Goal: Task Accomplishment & Management: Manage account settings

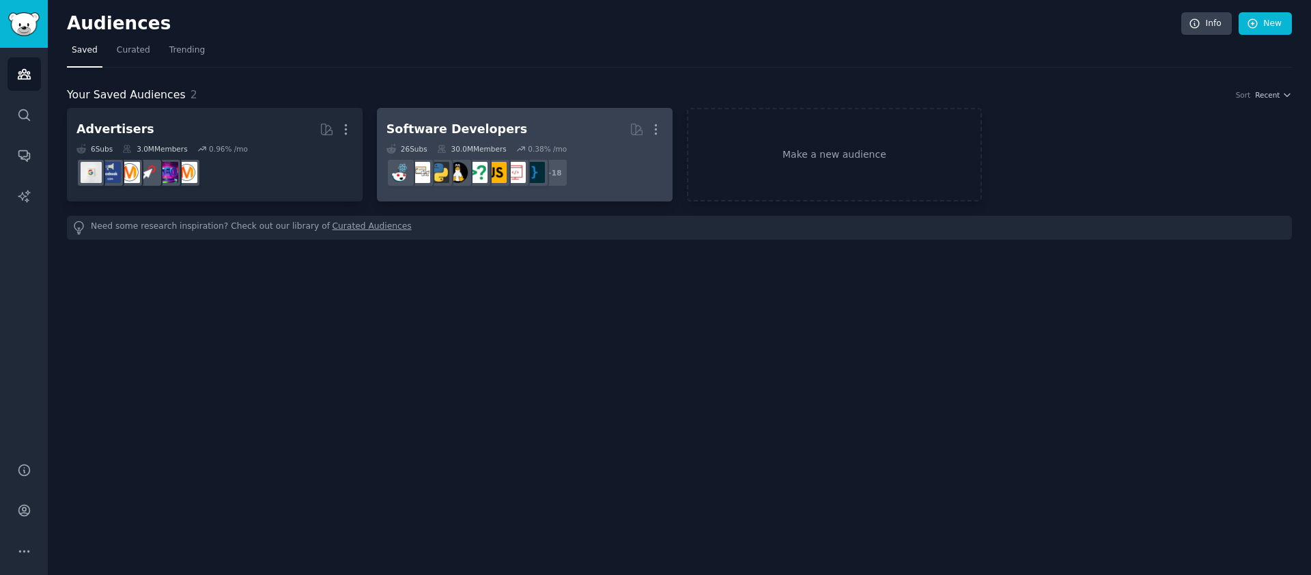
click at [424, 126] on div "Software Developers" at bounding box center [457, 129] width 141 height 17
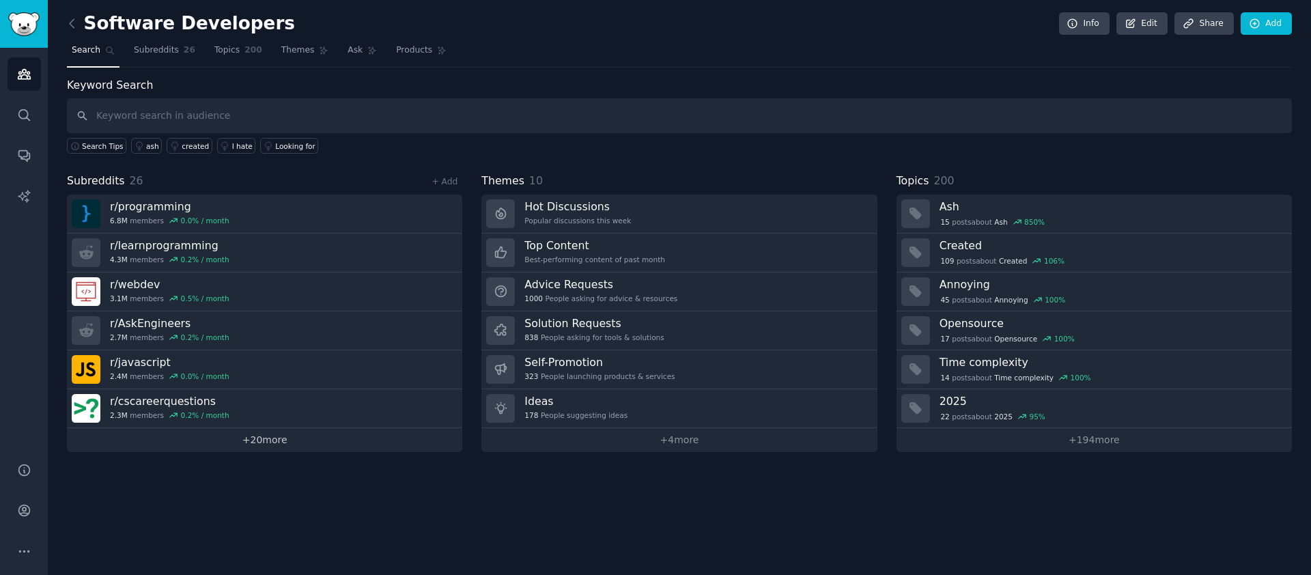
click at [256, 437] on link "+ 20 more" at bounding box center [264, 440] width 395 height 24
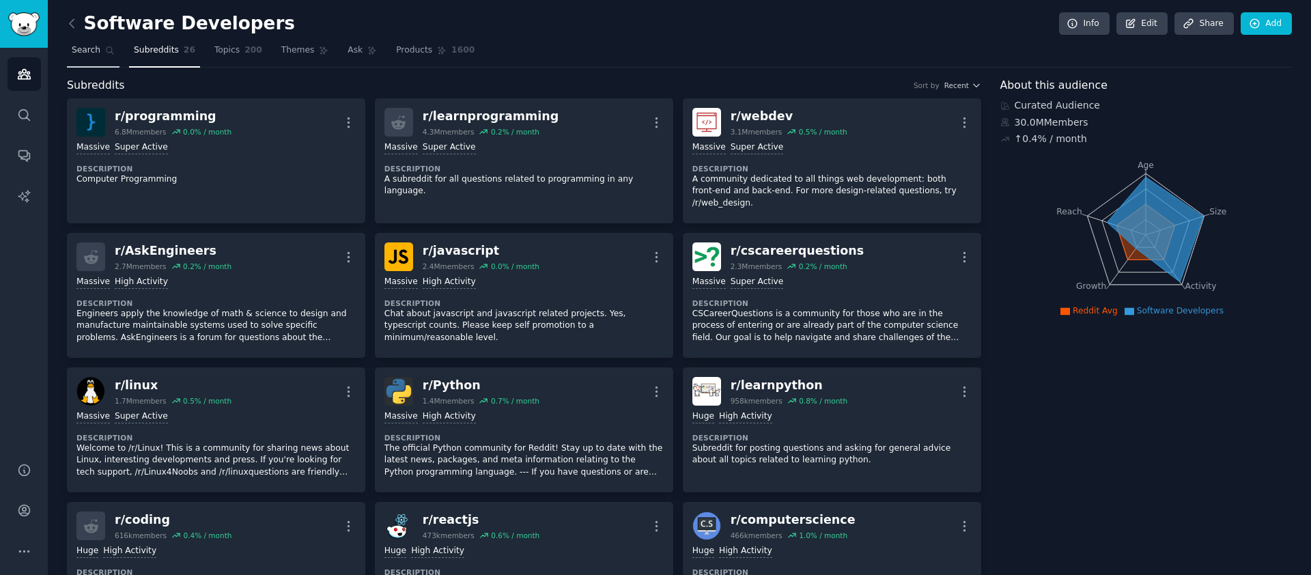
click at [92, 43] on link "Search" at bounding box center [93, 54] width 53 height 28
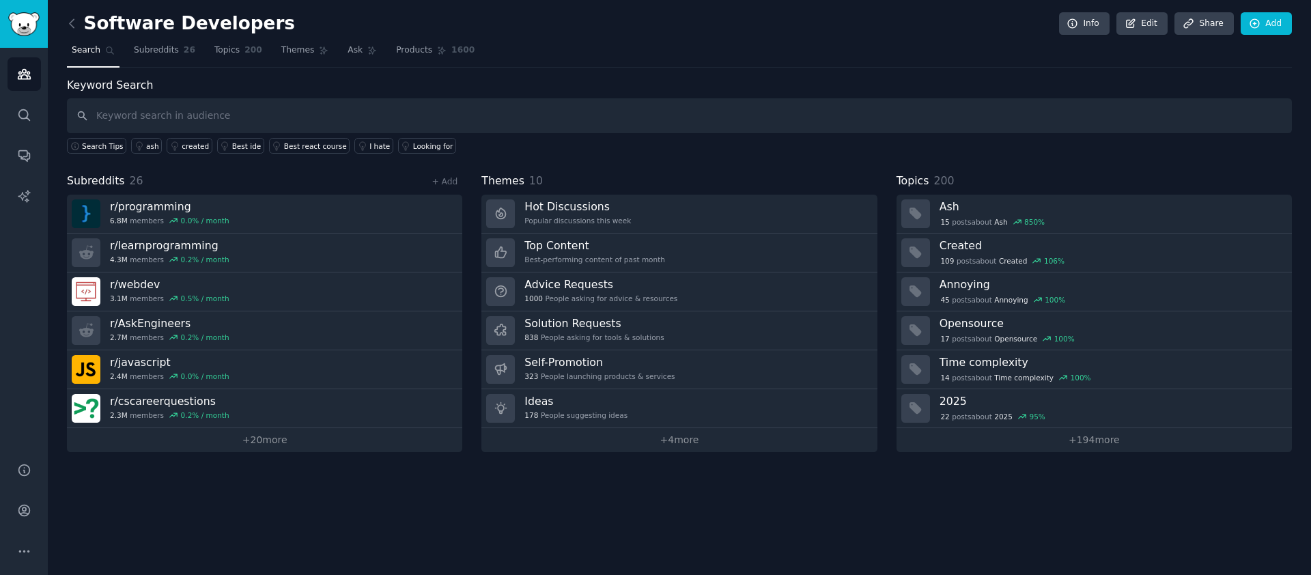
click at [82, 23] on link at bounding box center [75, 24] width 17 height 22
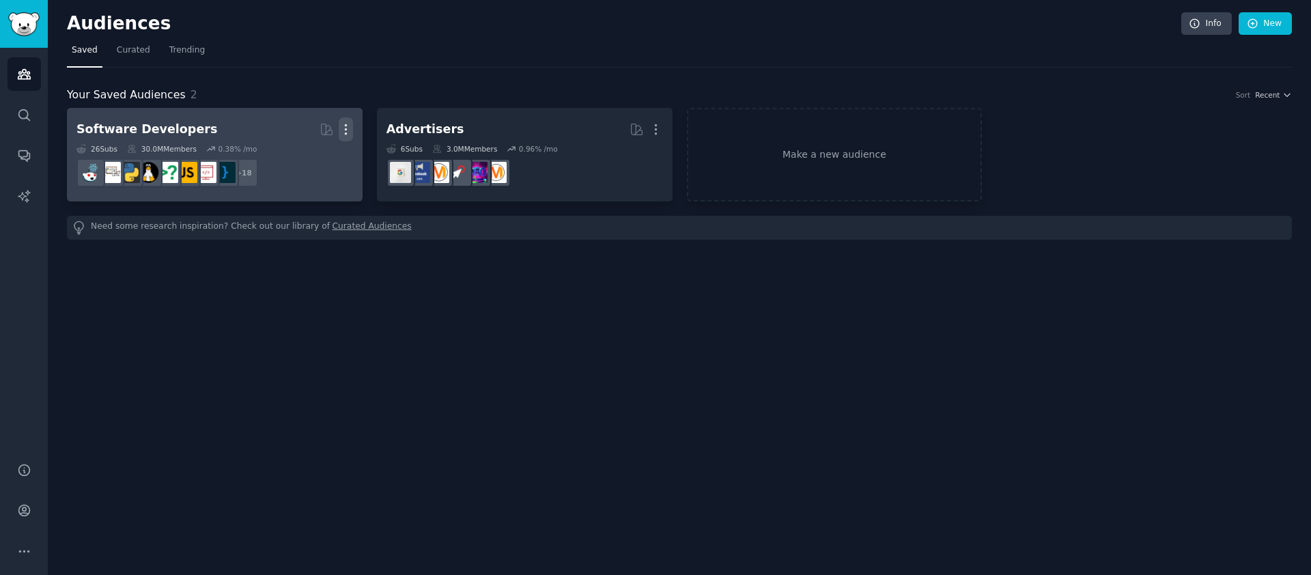
click at [344, 126] on icon "button" at bounding box center [346, 129] width 14 height 14
click at [108, 122] on div "Software Developers" at bounding box center [146, 129] width 141 height 17
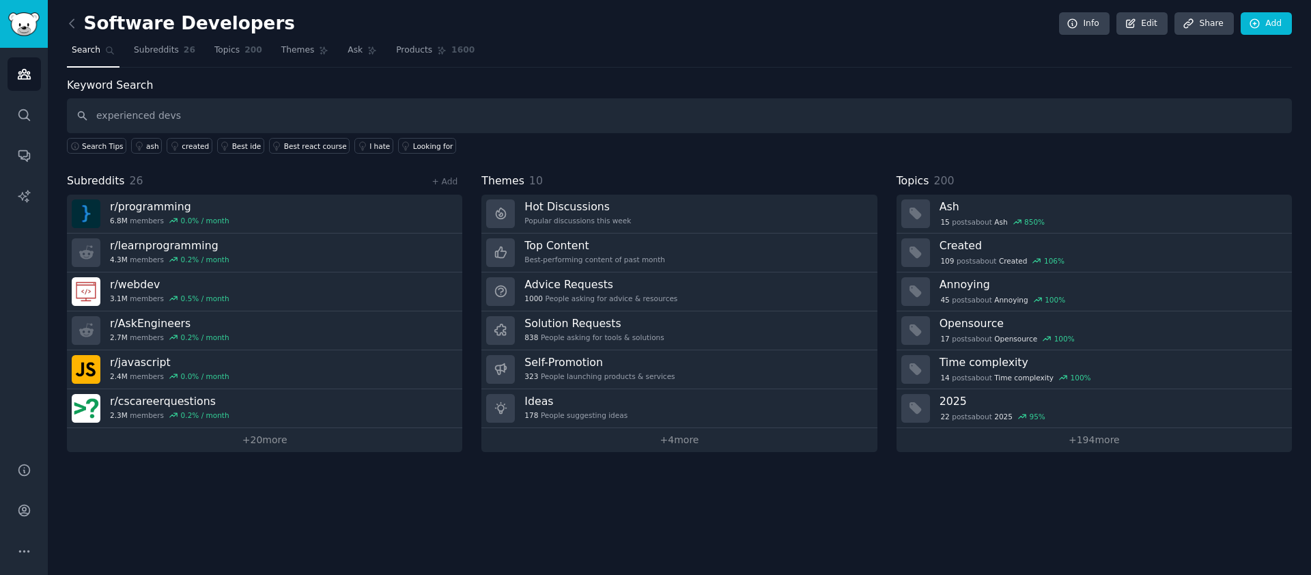
type input "experienced devs"
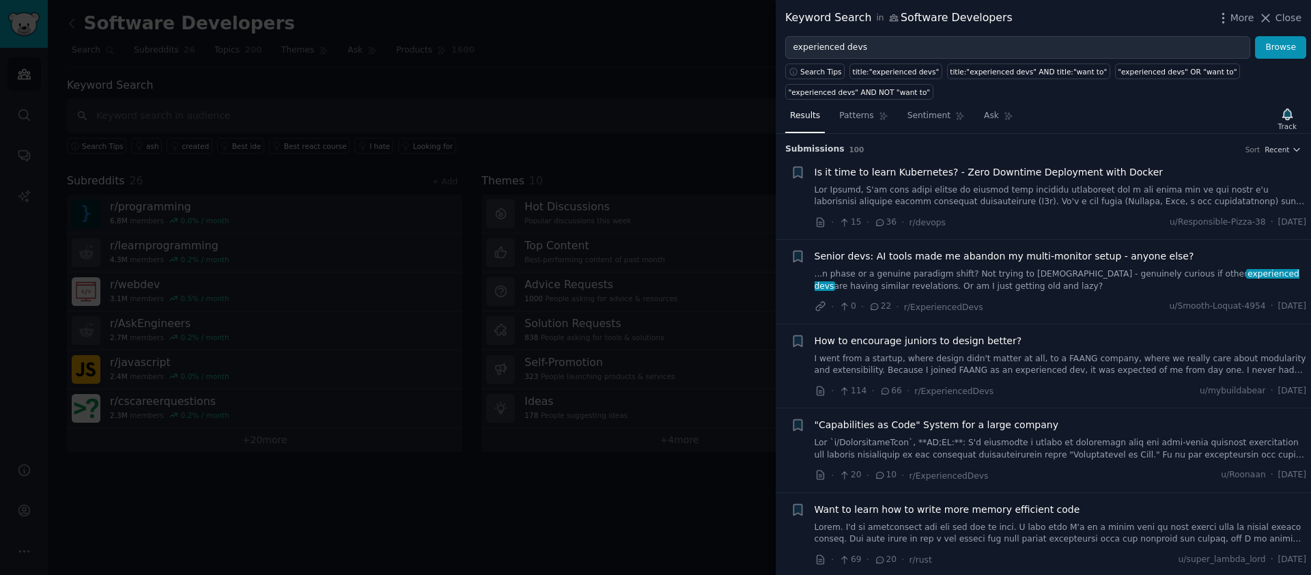
click at [462, 110] on div at bounding box center [655, 287] width 1311 height 575
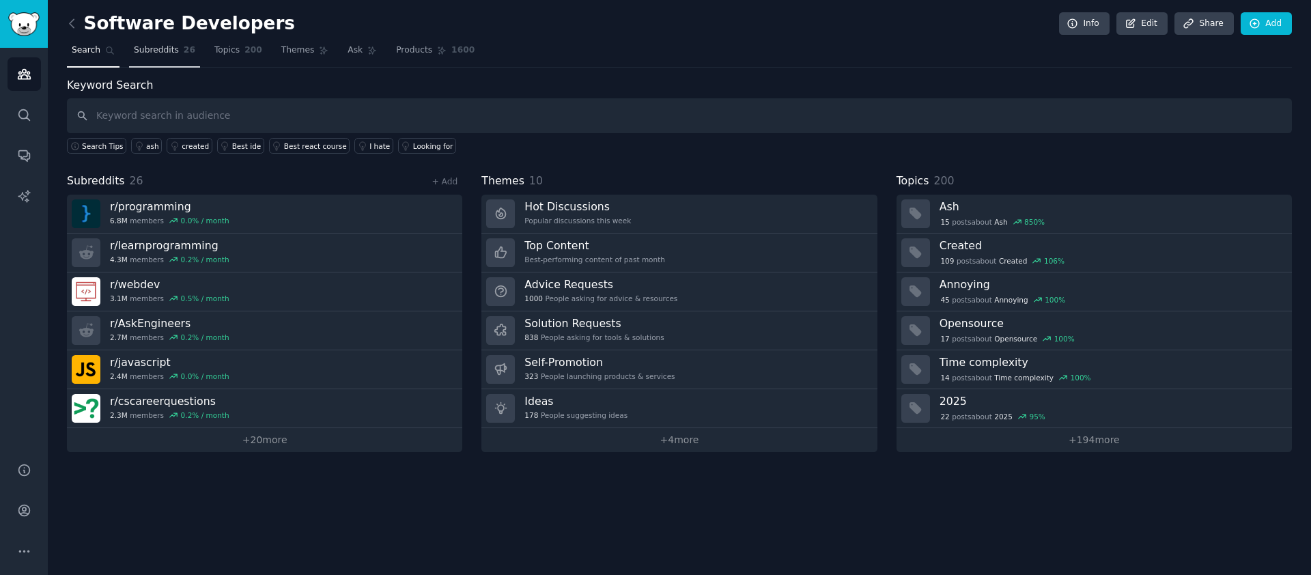
click at [162, 54] on span "Subreddits" at bounding box center [156, 50] width 45 height 12
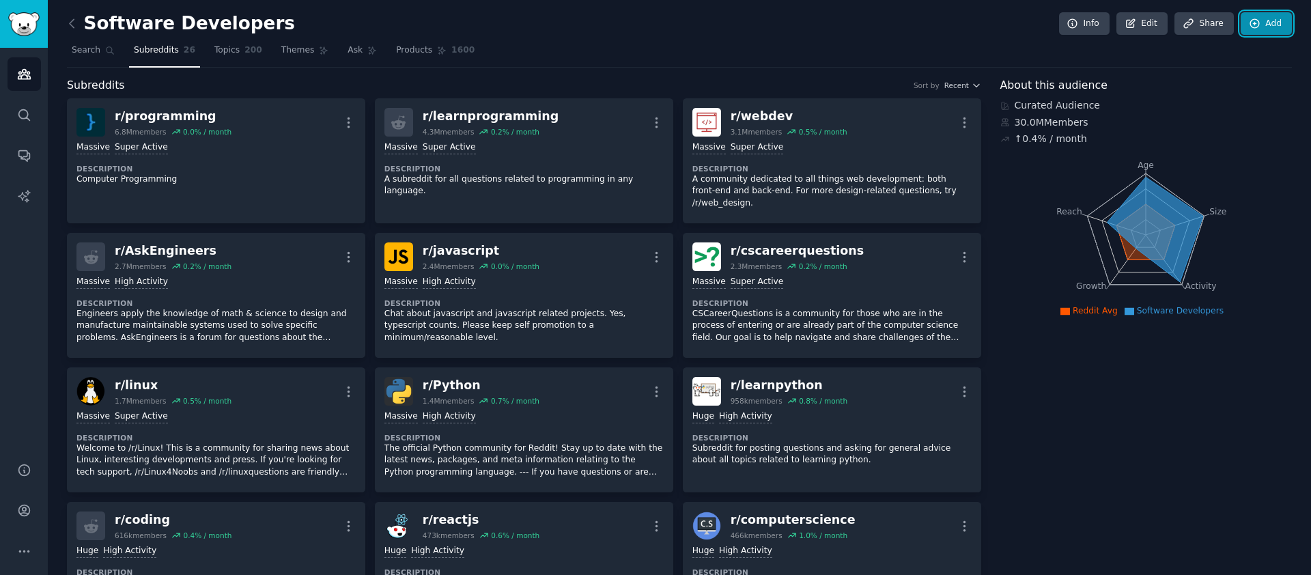
click at [1270, 28] on link "Add" at bounding box center [1266, 23] width 51 height 23
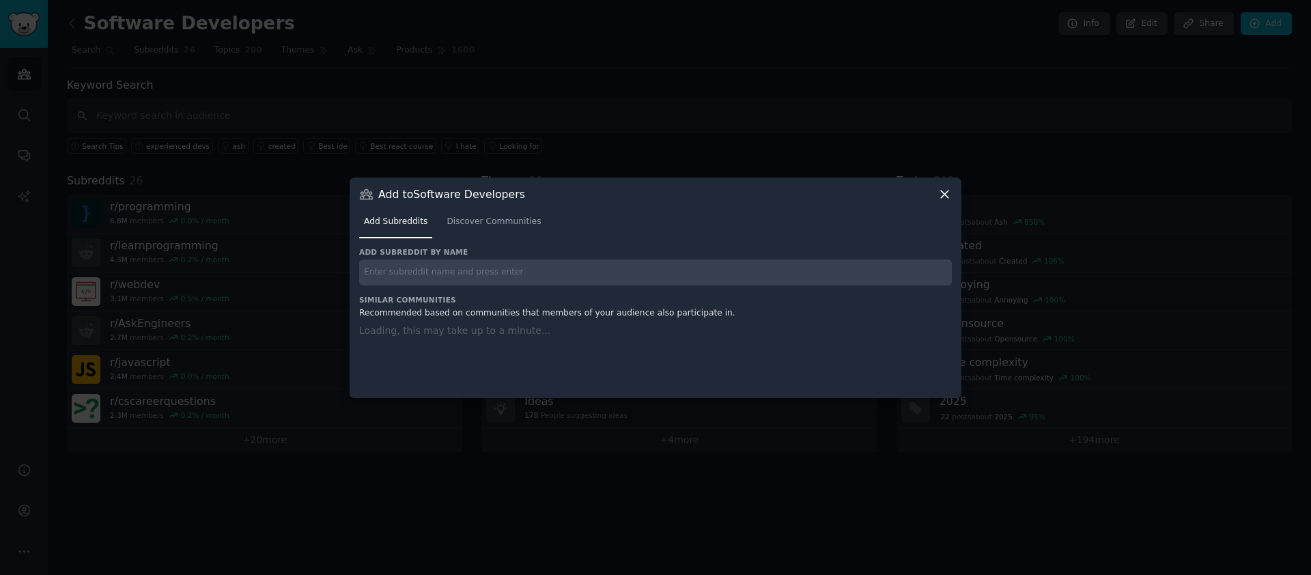
click at [432, 268] on input "text" at bounding box center [655, 273] width 593 height 27
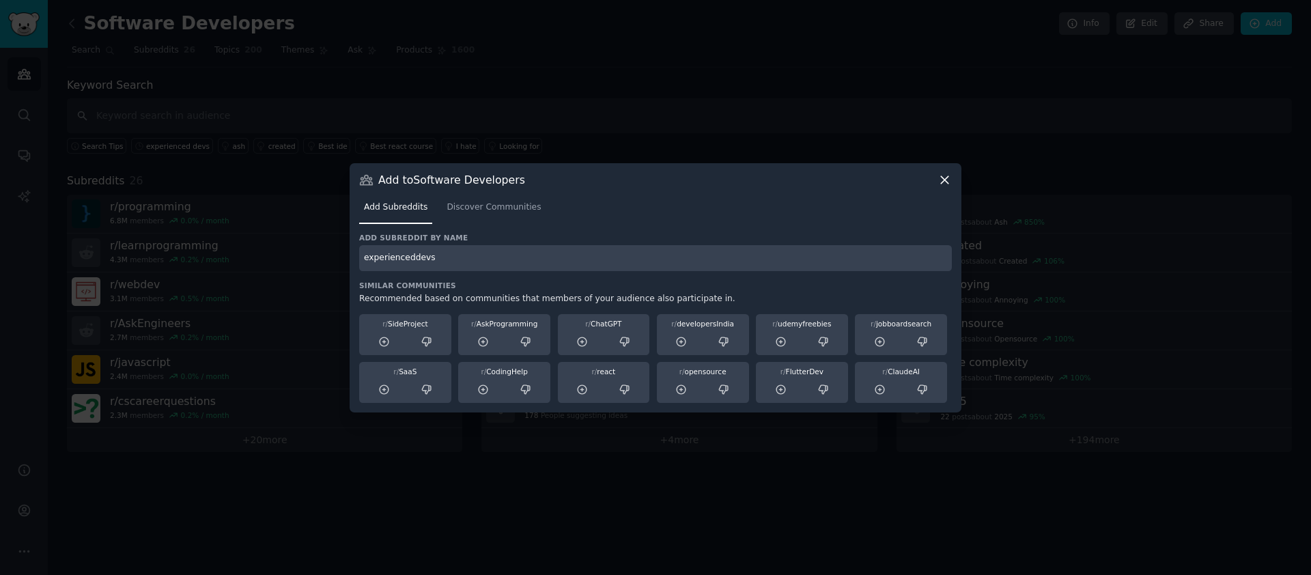
type input "experienceddevs"
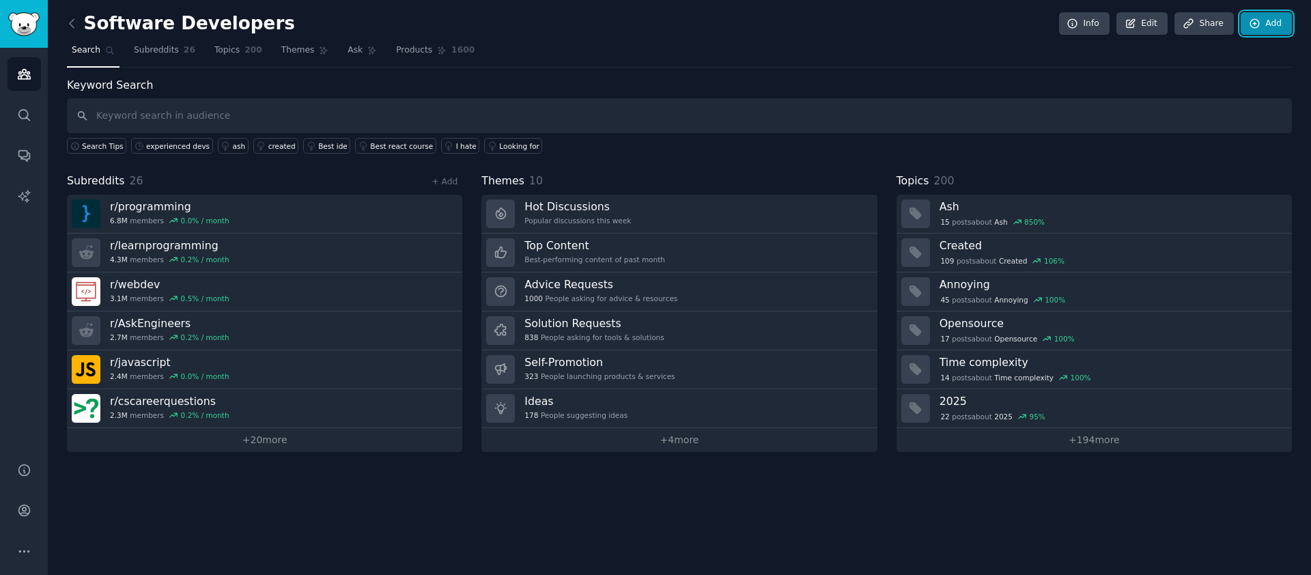
click at [1264, 20] on link "Add" at bounding box center [1266, 23] width 51 height 23
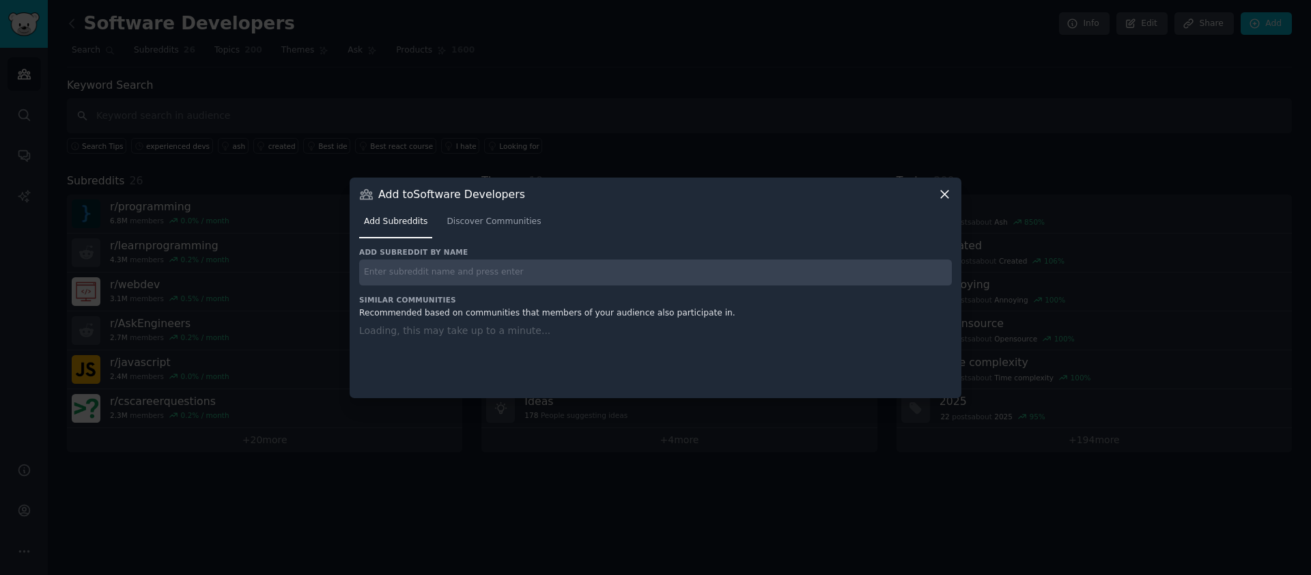
click at [595, 265] on input "text" at bounding box center [655, 273] width 593 height 27
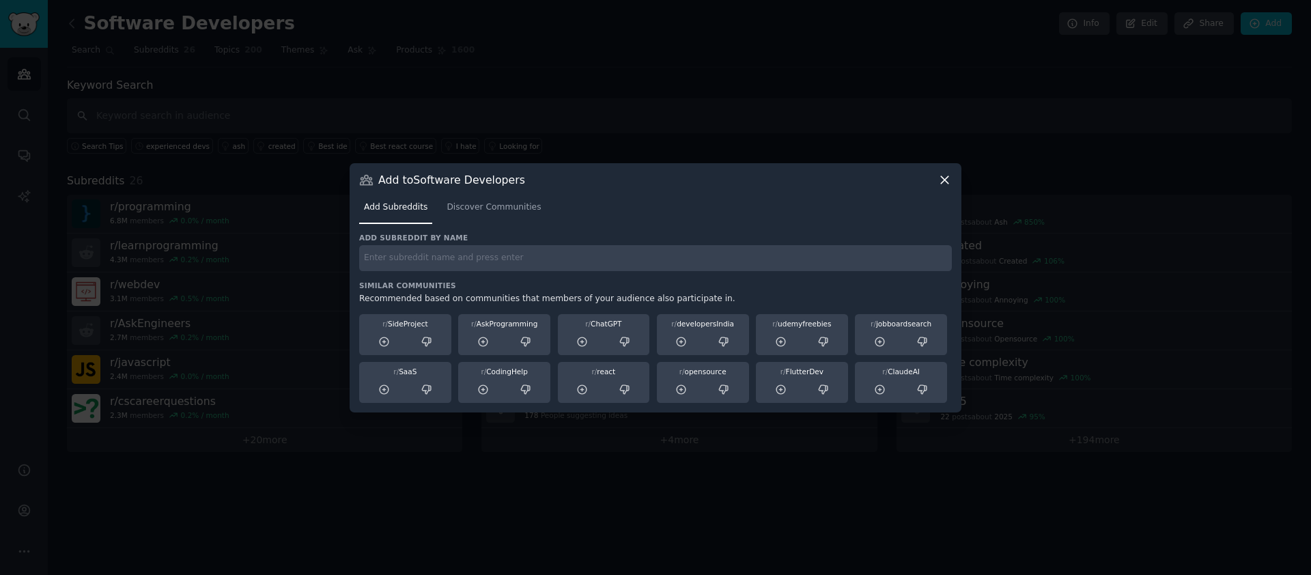
click at [582, 262] on input "text" at bounding box center [655, 258] width 593 height 27
paste input "ExperiencedDevs"
type input "ExperiencedDevs"
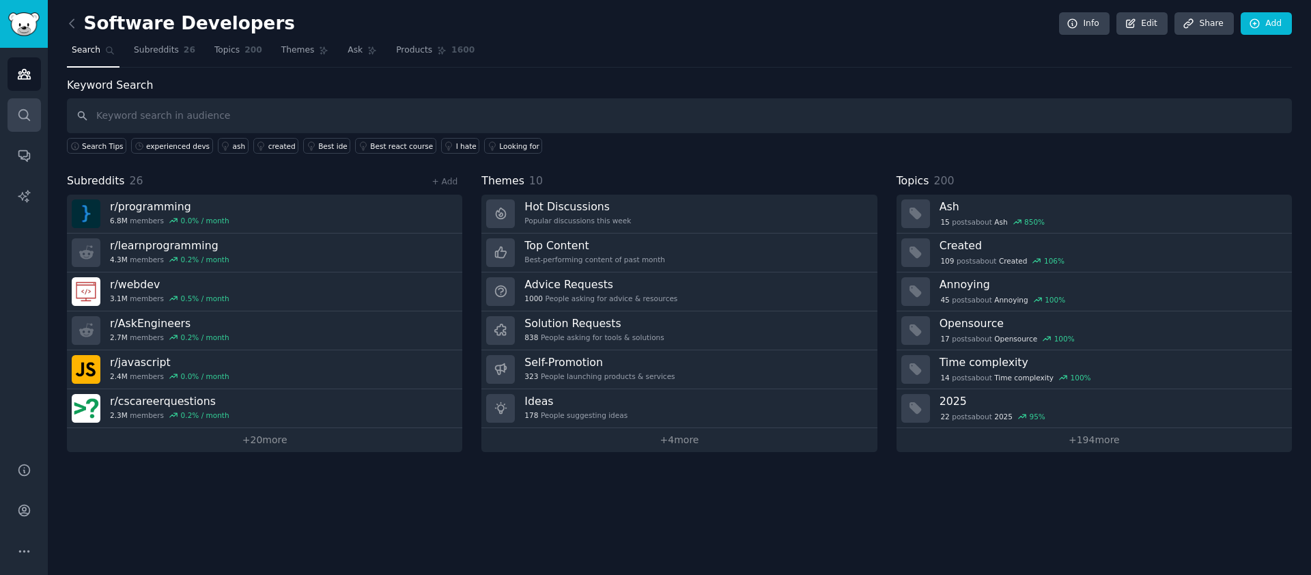
click at [21, 120] on icon "Sidebar" at bounding box center [24, 115] width 14 height 14
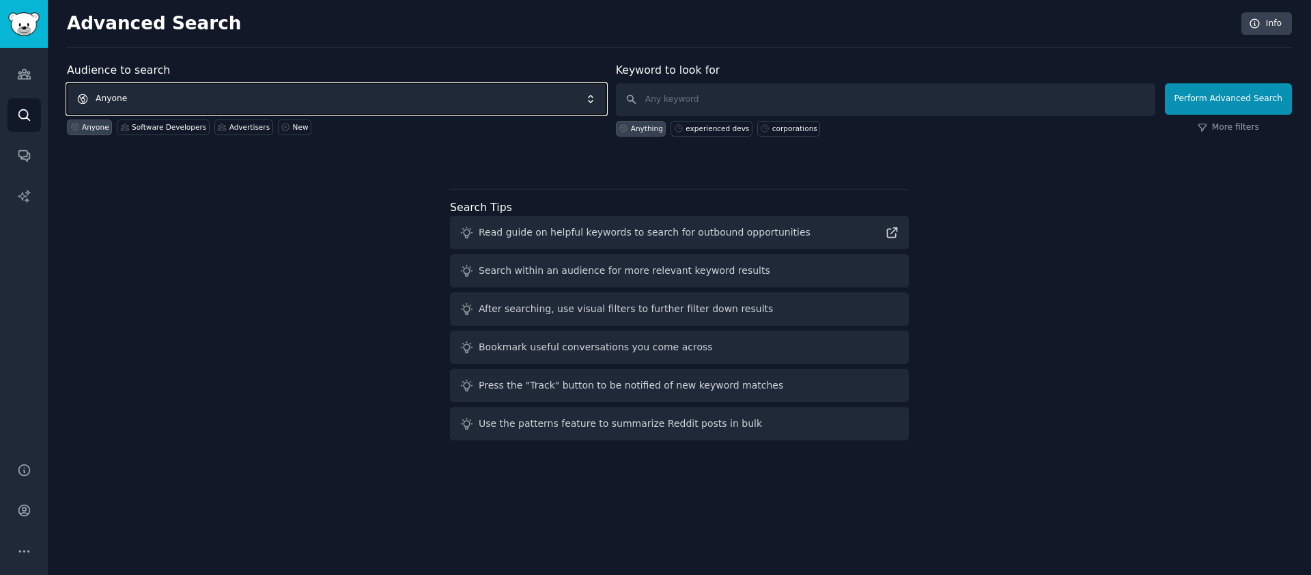
click at [355, 97] on span "Anyone" at bounding box center [337, 98] width 540 height 31
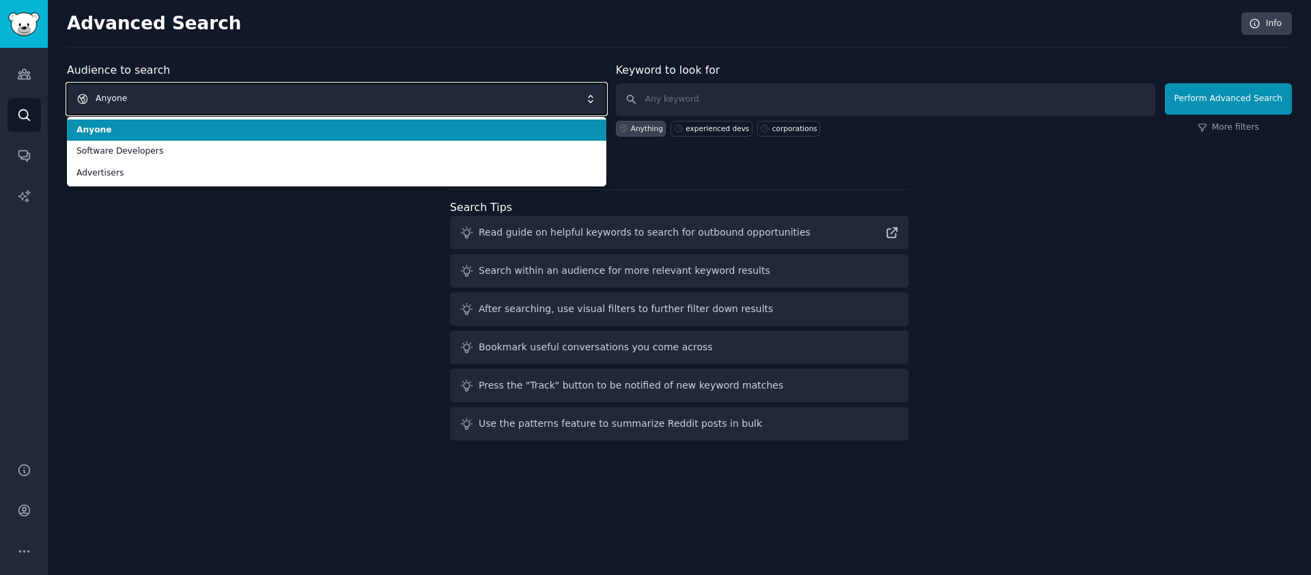
click at [352, 96] on span "Anyone" at bounding box center [337, 98] width 540 height 31
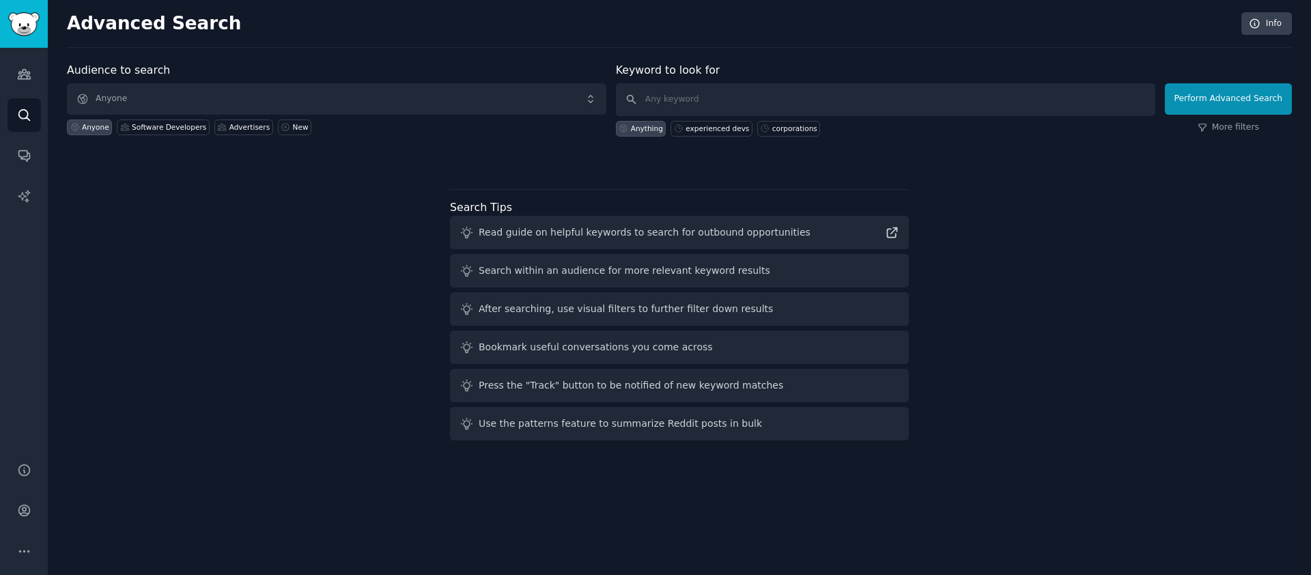
drag, startPoint x: 301, startPoint y: 156, endPoint x: 64, endPoint y: 123, distance: 238.6
click at [298, 156] on div at bounding box center [679, 161] width 1225 height 10
click at [20, 70] on icon "Sidebar" at bounding box center [24, 74] width 14 height 14
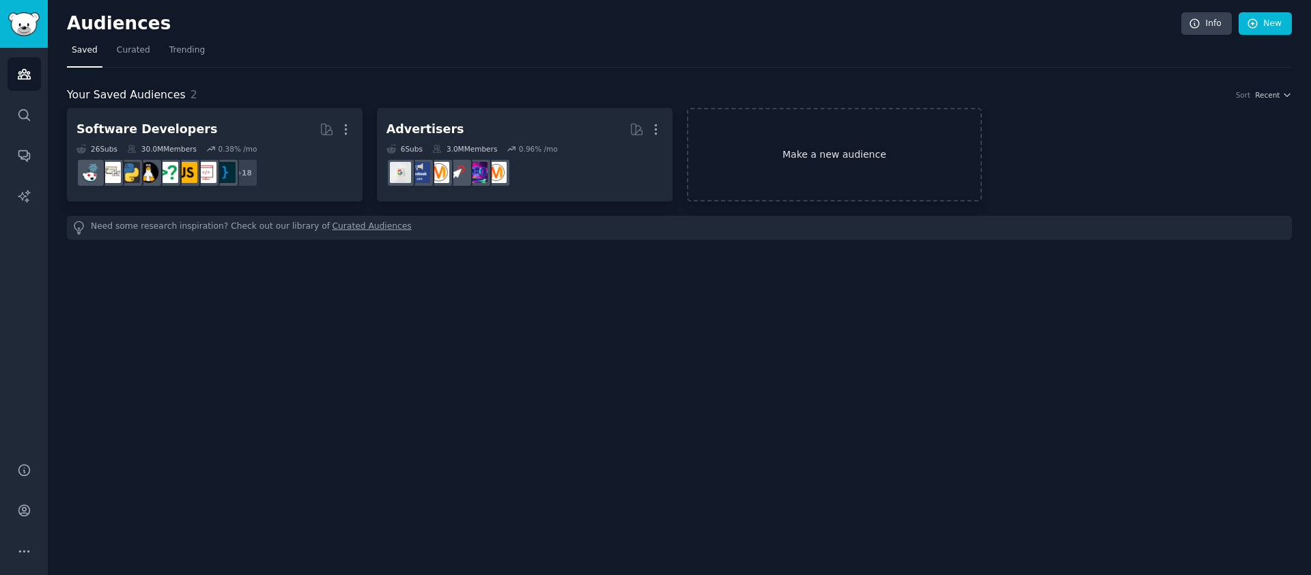
click at [897, 128] on link "Make a new audience" at bounding box center [835, 155] width 296 height 94
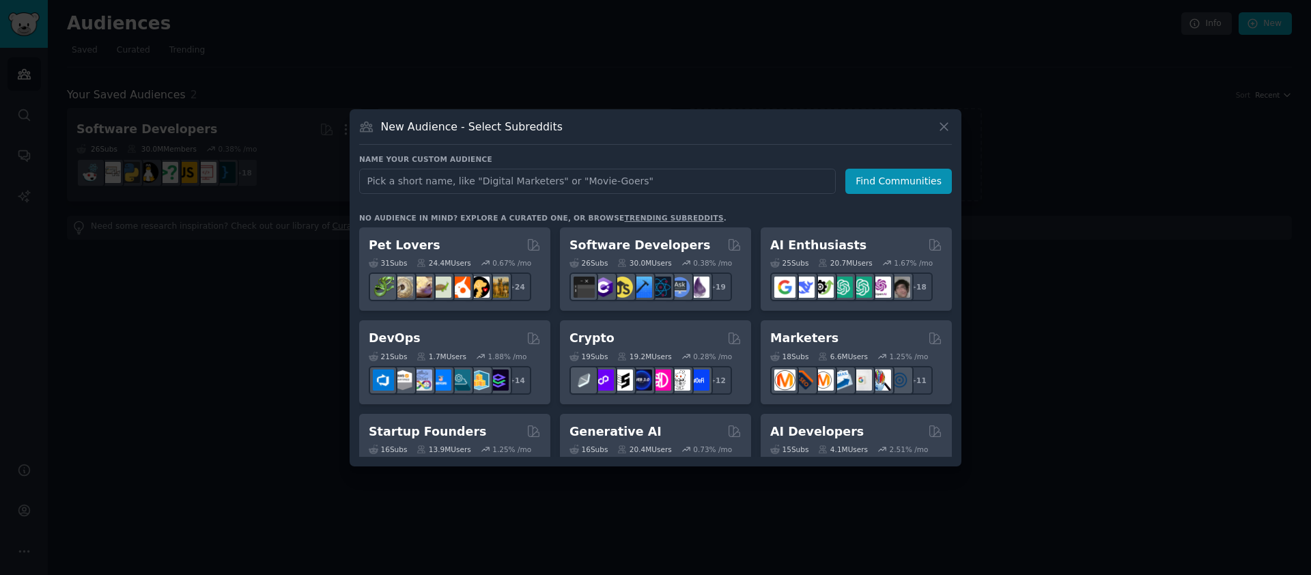
type input "ExperiencedDevs"
click button "Find Communities" at bounding box center [899, 181] width 107 height 25
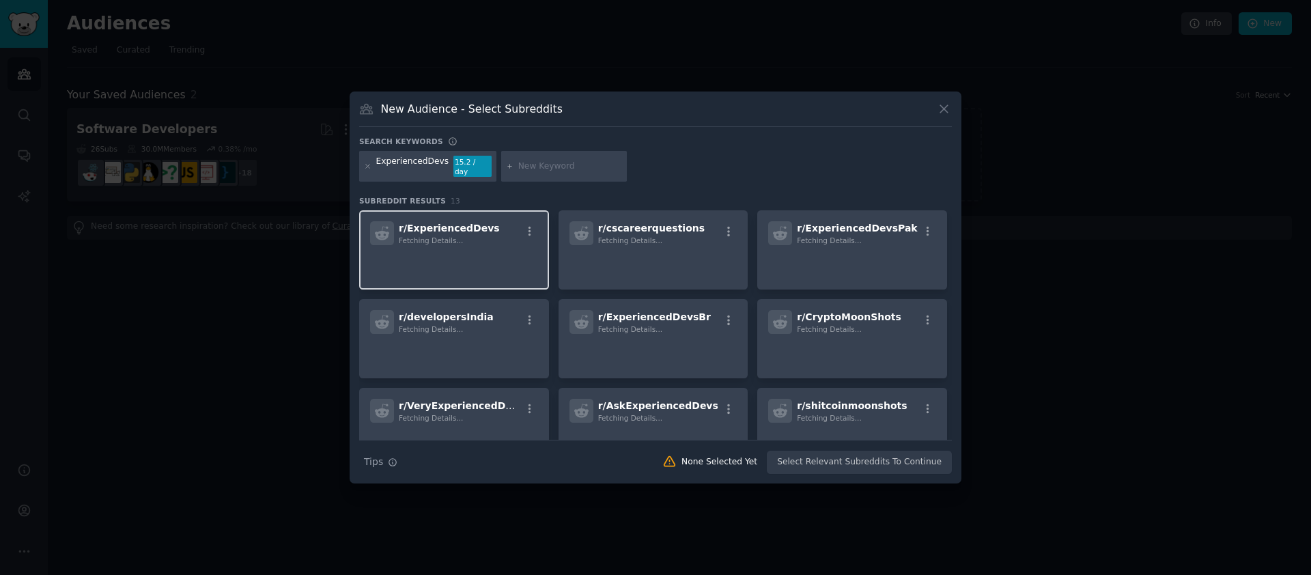
click at [469, 250] on p at bounding box center [454, 264] width 168 height 29
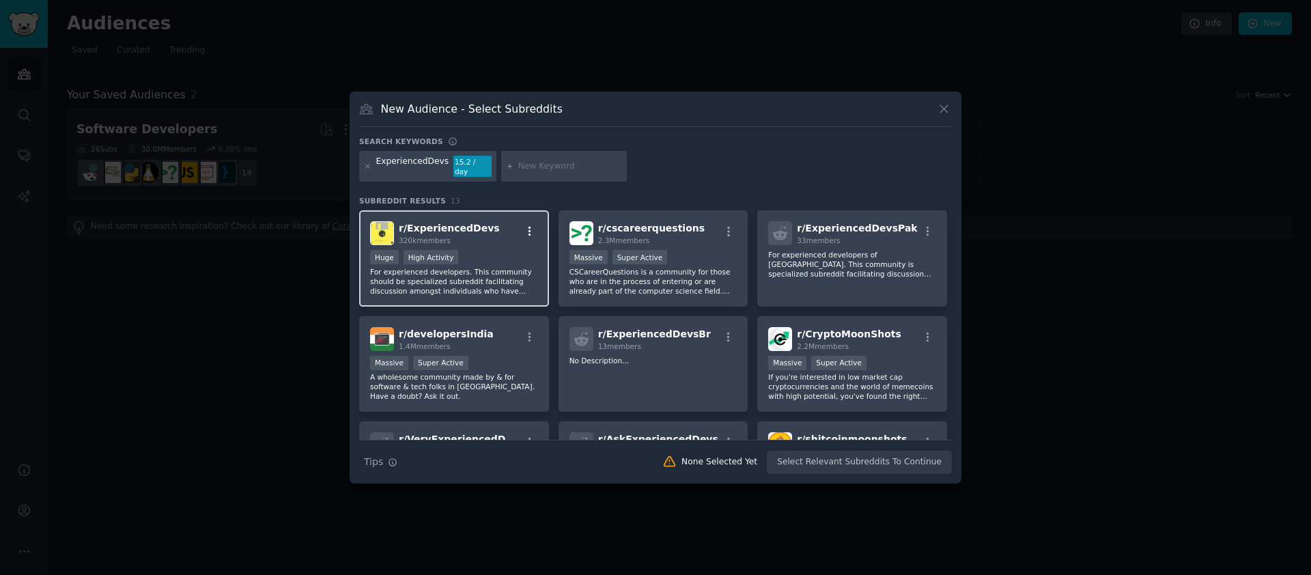
click at [534, 225] on icon "button" at bounding box center [530, 231] width 12 height 12
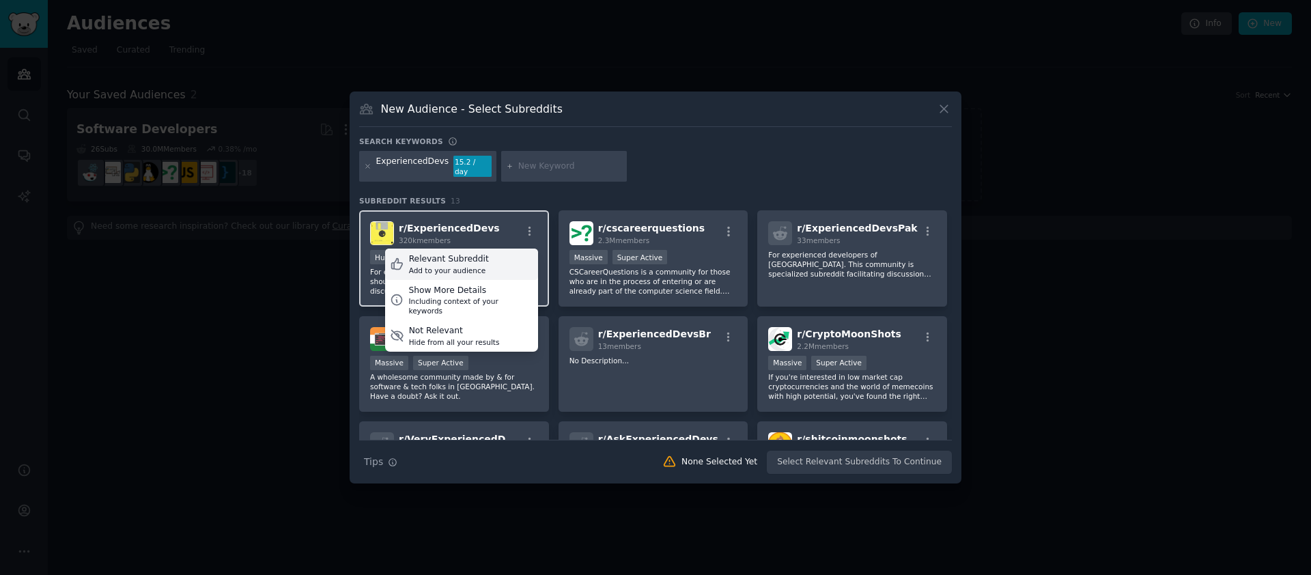
click at [478, 266] on div "Add to your audience" at bounding box center [449, 271] width 80 height 10
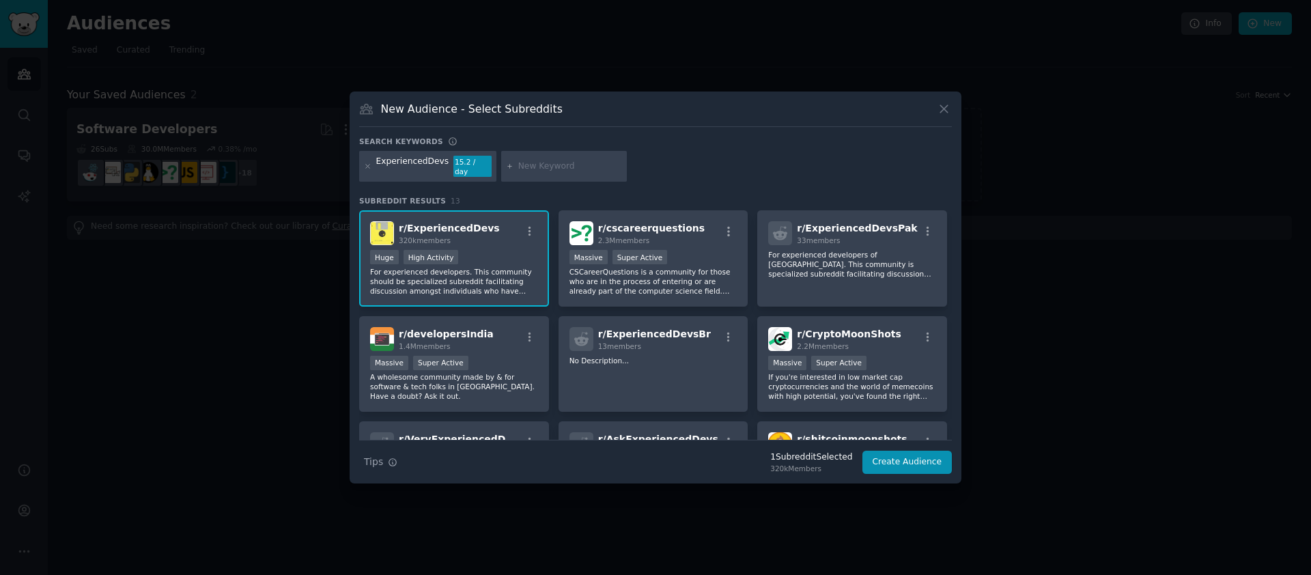
click at [802, 464] on div "320k Members" at bounding box center [811, 469] width 82 height 10
click at [1132, 138] on div at bounding box center [655, 287] width 1311 height 575
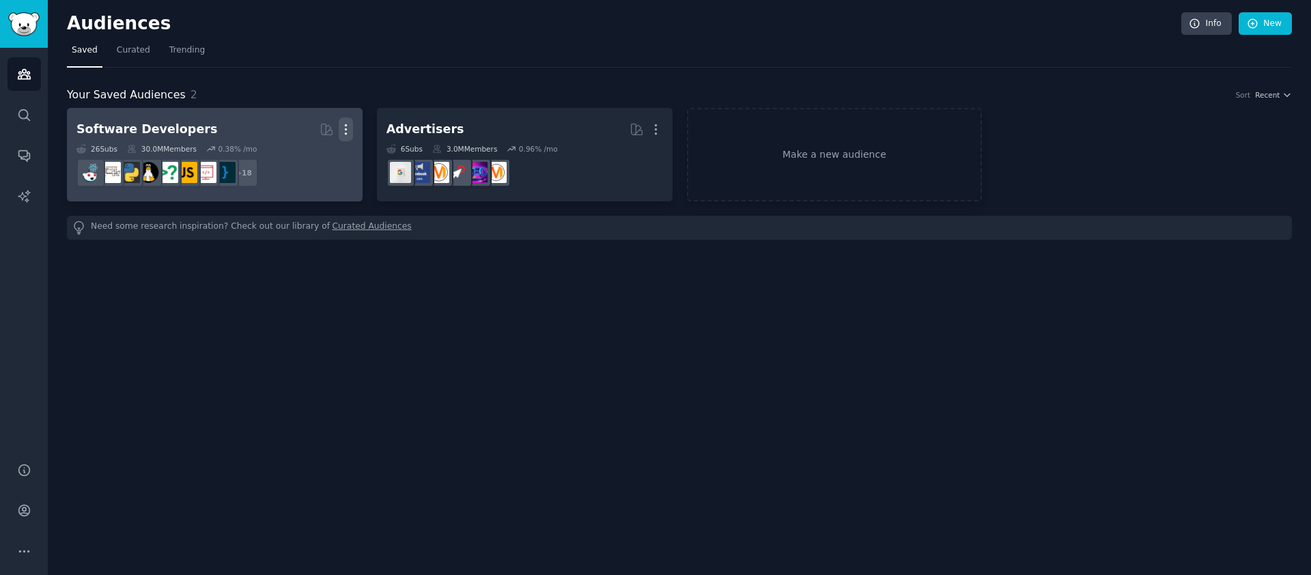
click at [348, 124] on icon "button" at bounding box center [346, 129] width 14 height 14
click at [207, 131] on h2 "Software Developers More View Delete" at bounding box center [214, 129] width 277 height 24
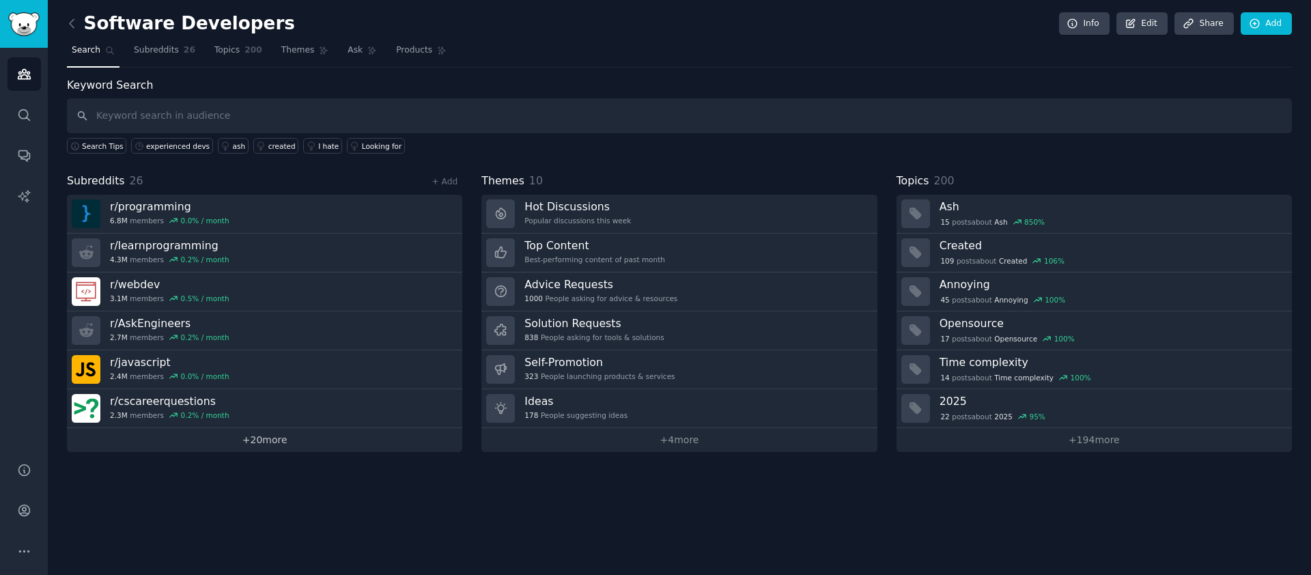
click at [269, 445] on link "+ 20 more" at bounding box center [264, 440] width 395 height 24
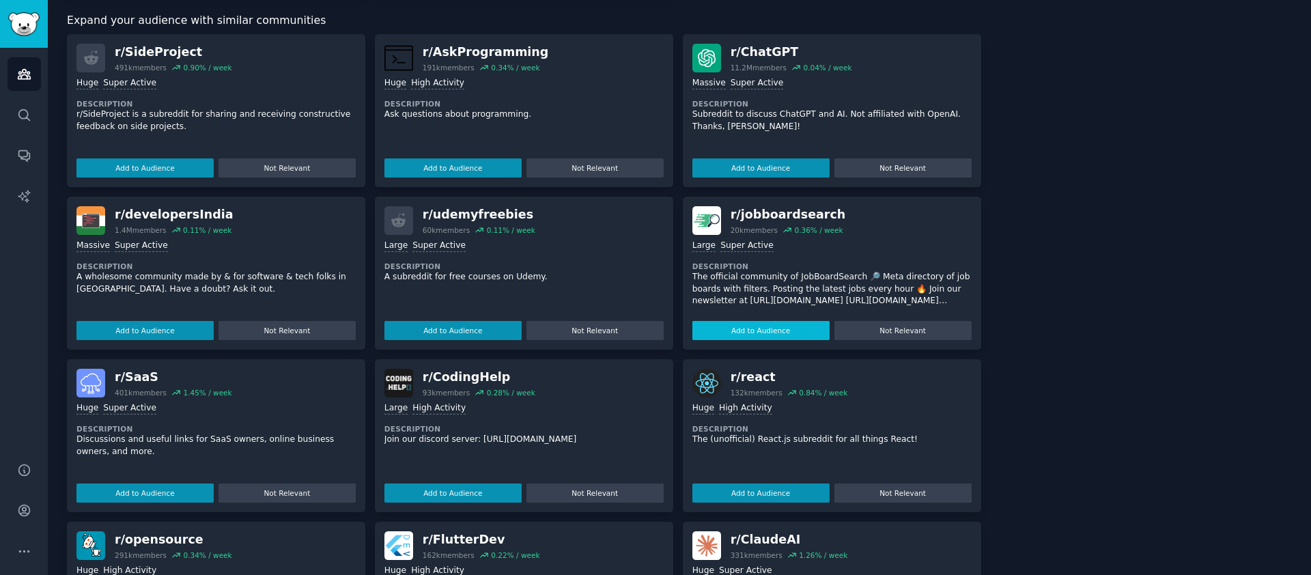
scroll to position [1413, 0]
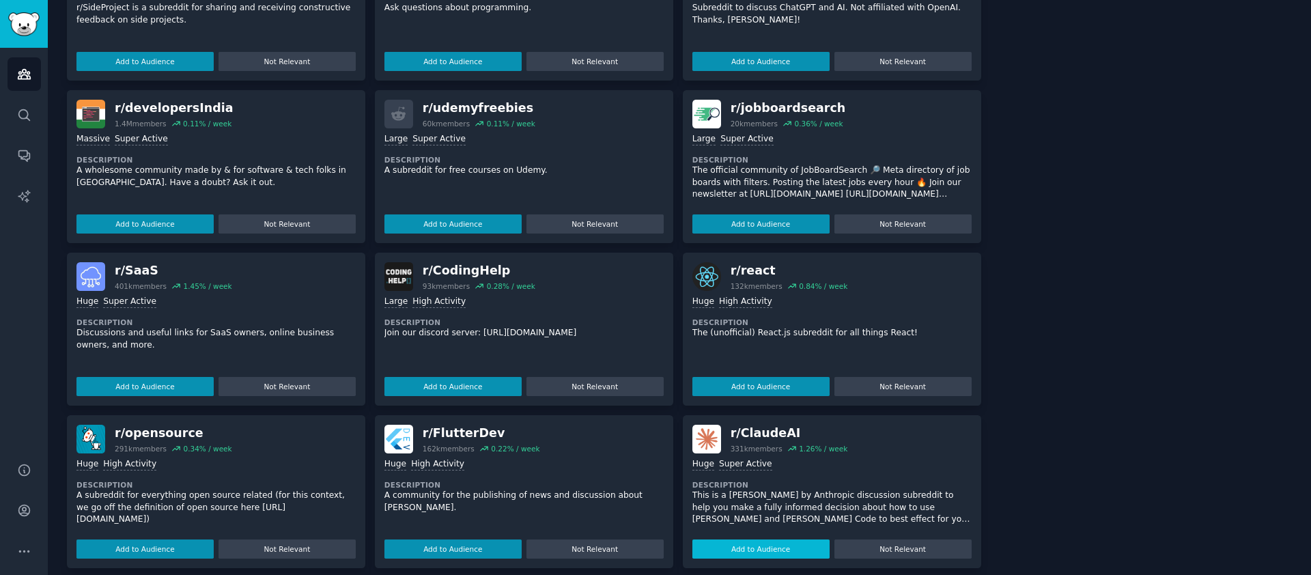
click at [727, 540] on button "Add to Audience" at bounding box center [761, 549] width 137 height 19
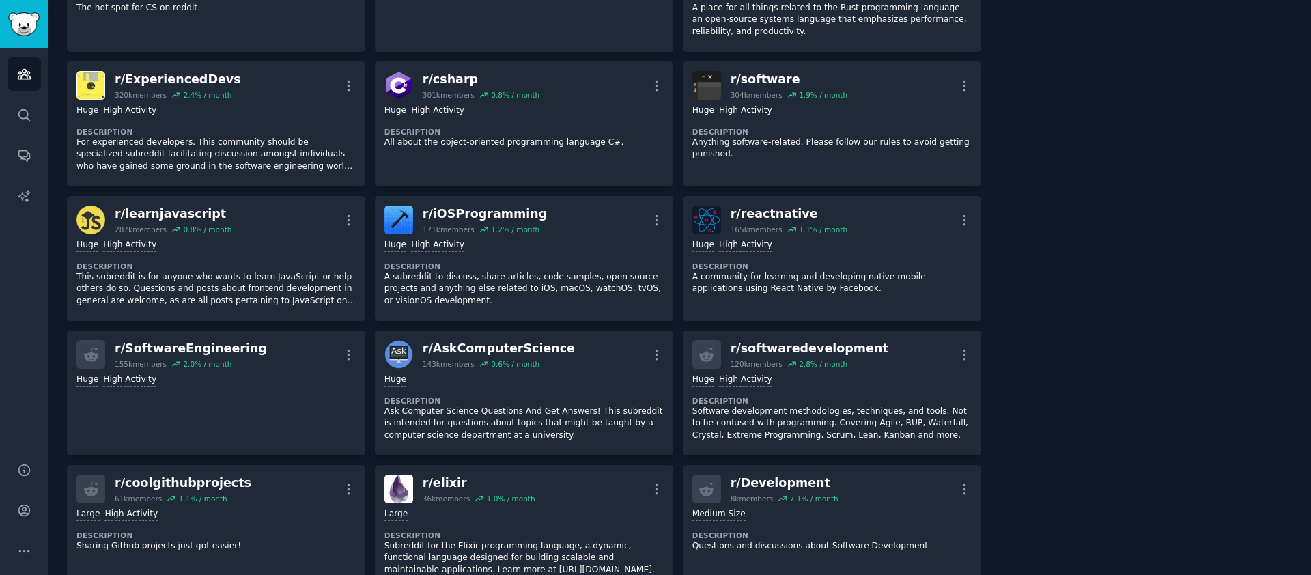
scroll to position [941, 0]
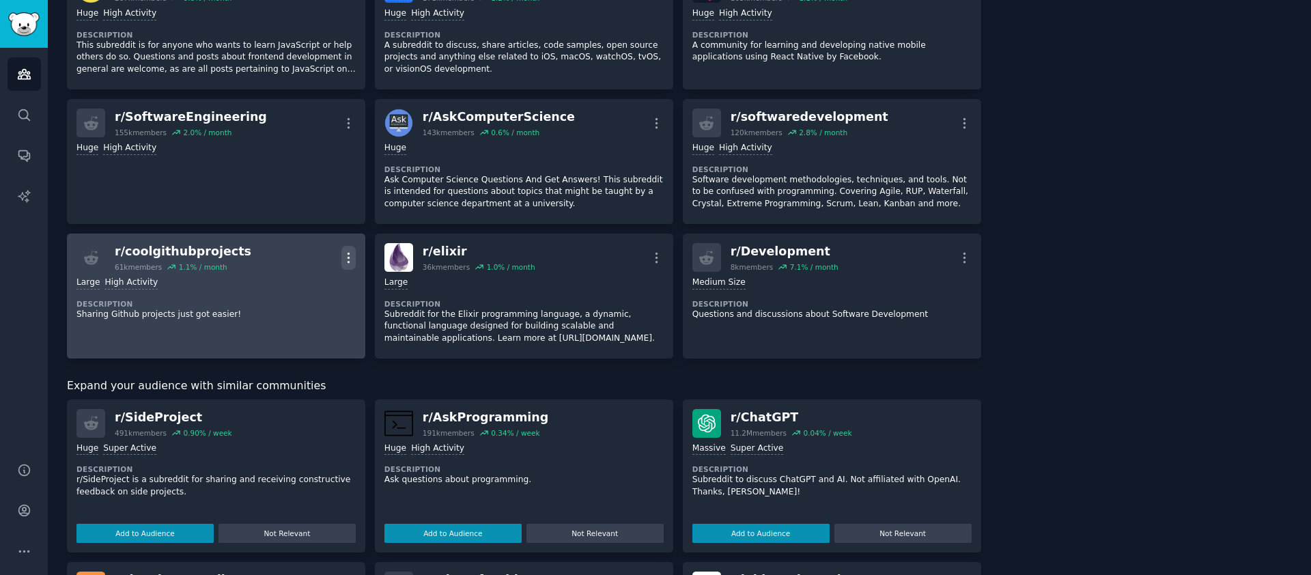
click at [348, 254] on icon "button" at bounding box center [348, 258] width 1 height 10
click at [292, 308] on p "Delete" at bounding box center [294, 310] width 31 height 14
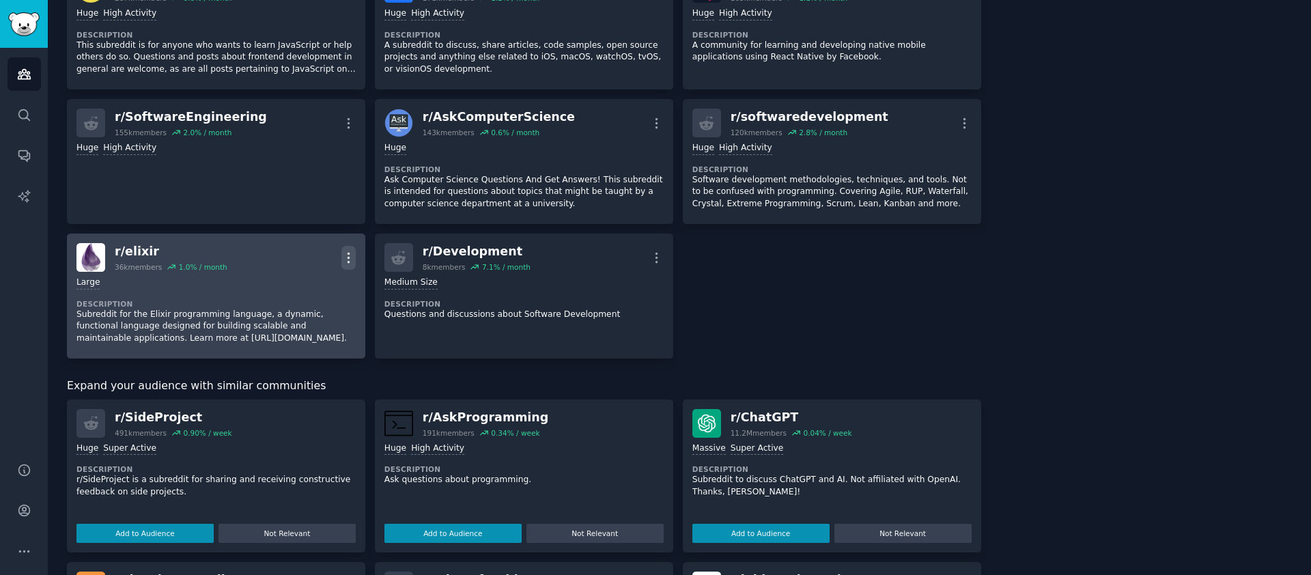
click at [343, 258] on icon "button" at bounding box center [349, 258] width 14 height 14
click at [279, 311] on p "Delete" at bounding box center [294, 310] width 31 height 14
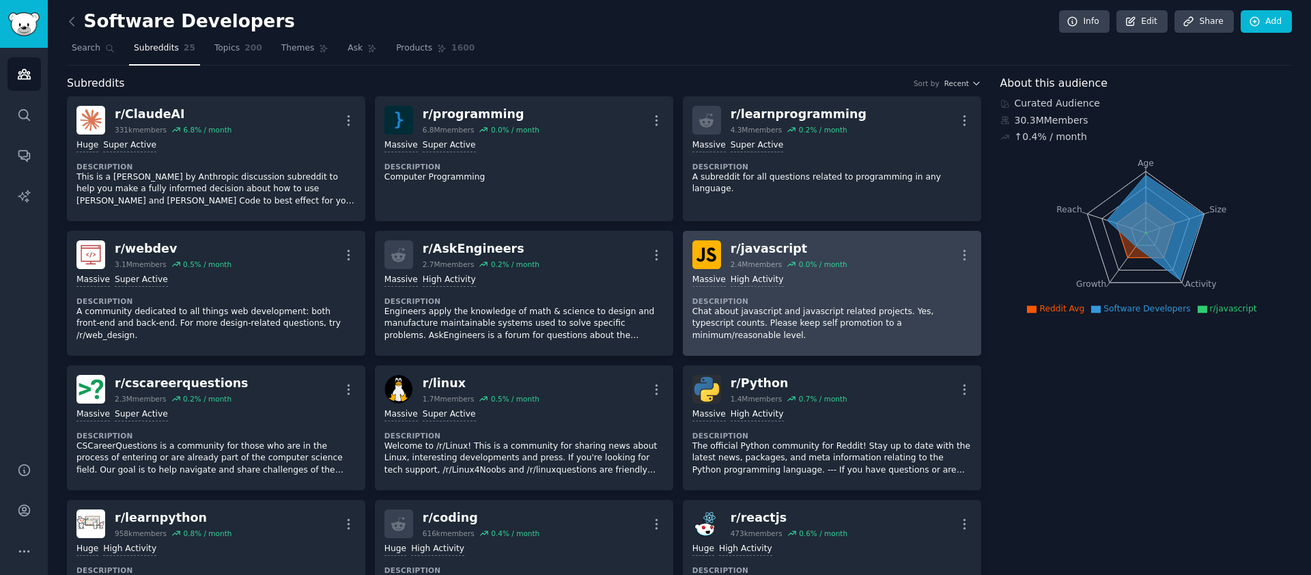
scroll to position [0, 0]
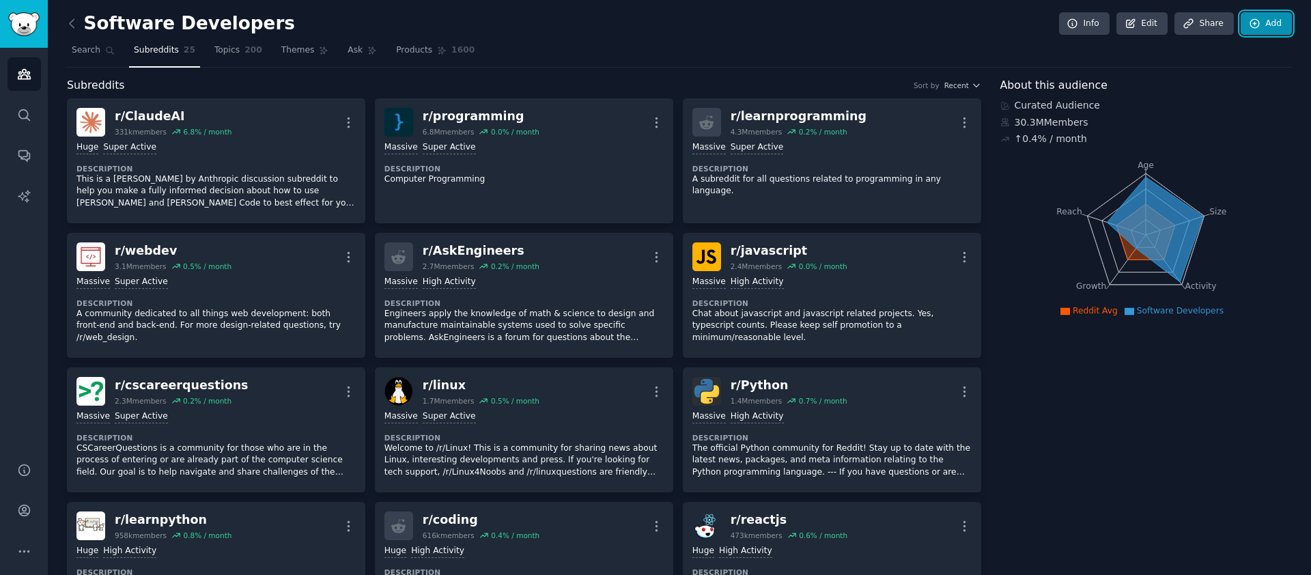
click at [1270, 18] on link "Add" at bounding box center [1266, 23] width 51 height 23
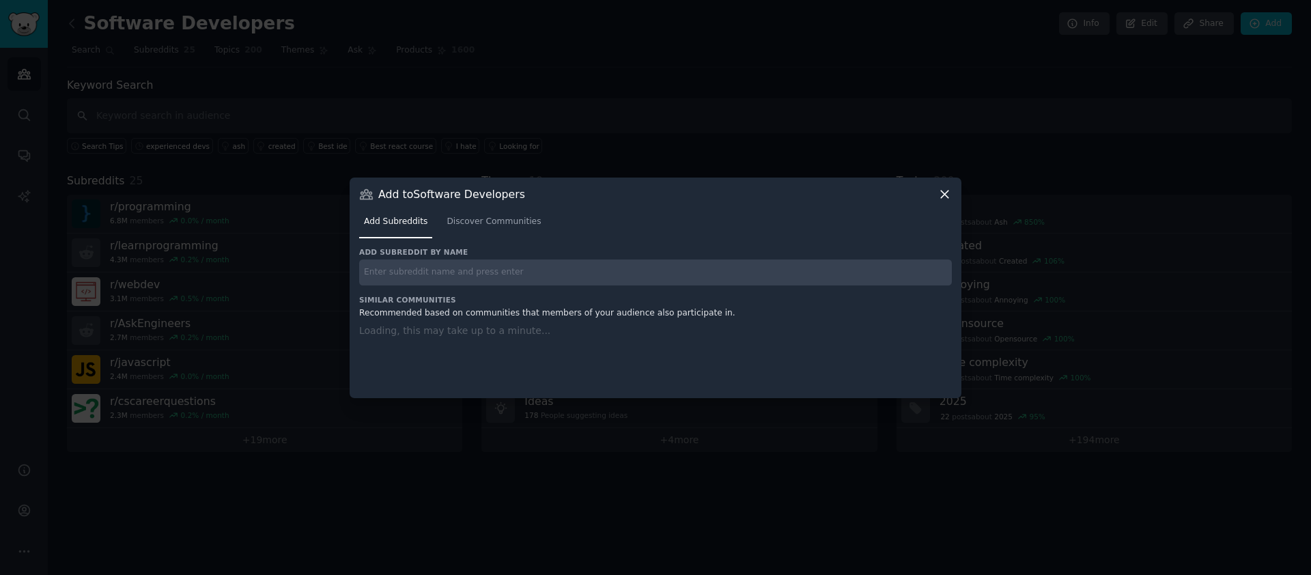
click at [426, 279] on input "text" at bounding box center [655, 273] width 593 height 27
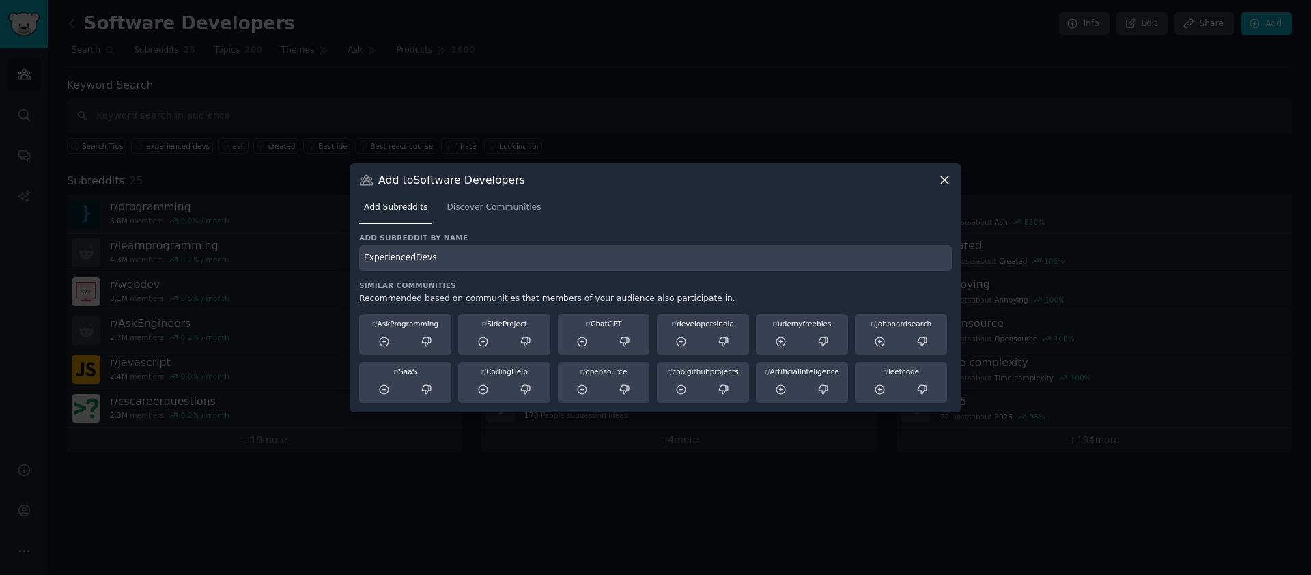
type input "ExperiencedDevs"
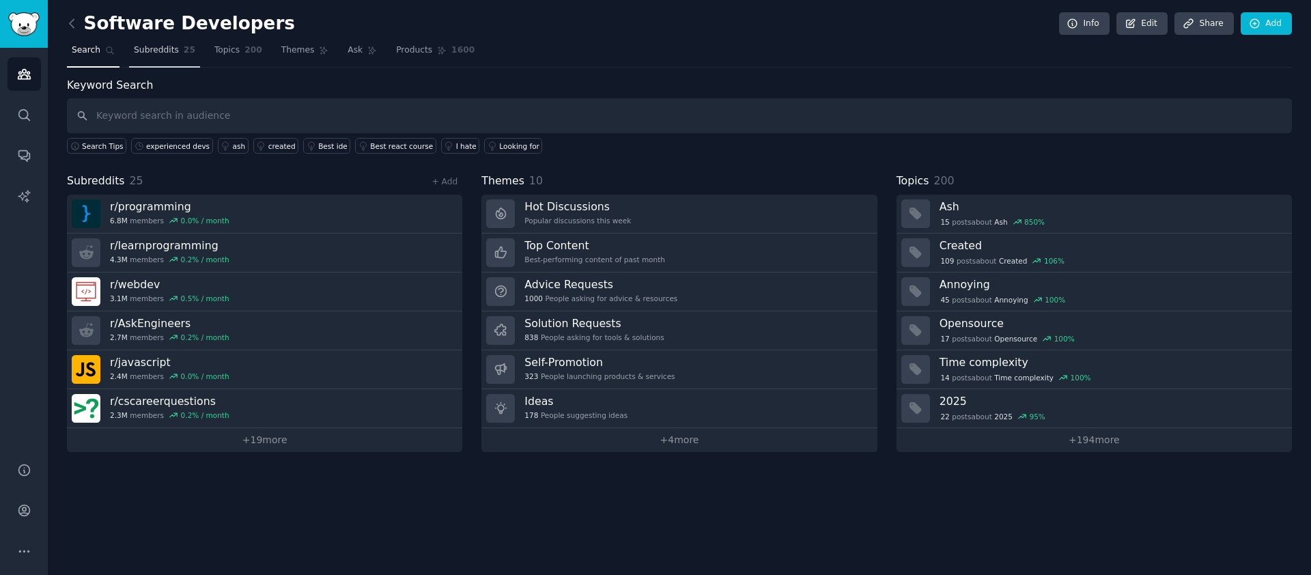
click at [150, 44] on span "Subreddits" at bounding box center [156, 50] width 45 height 12
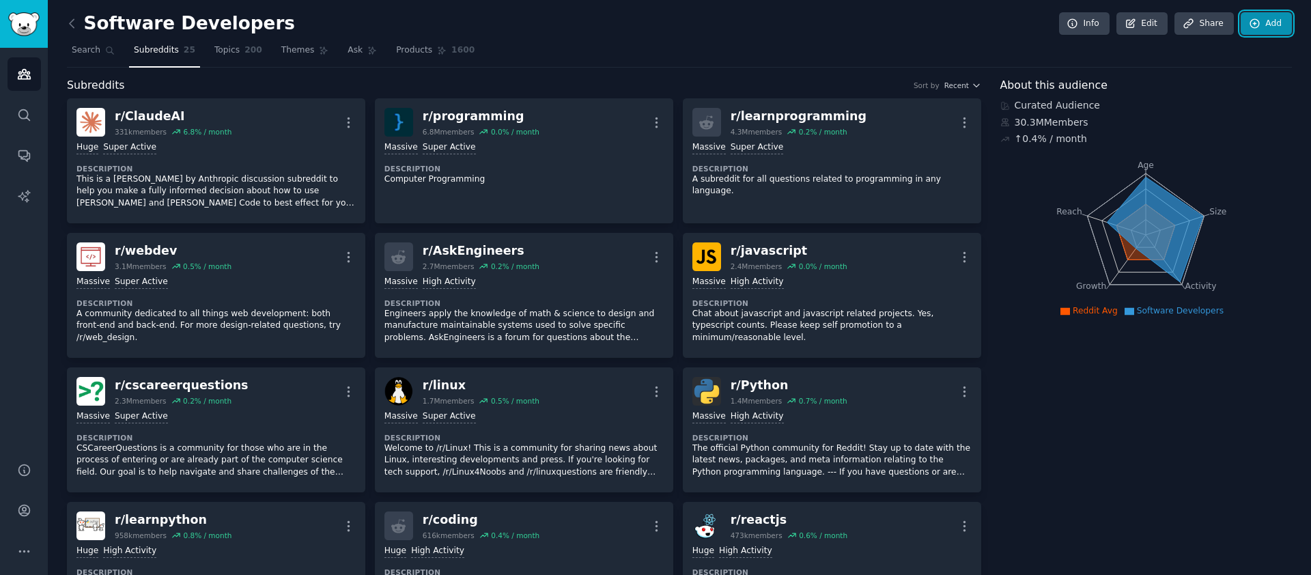
click at [1270, 20] on link "Add" at bounding box center [1266, 23] width 51 height 23
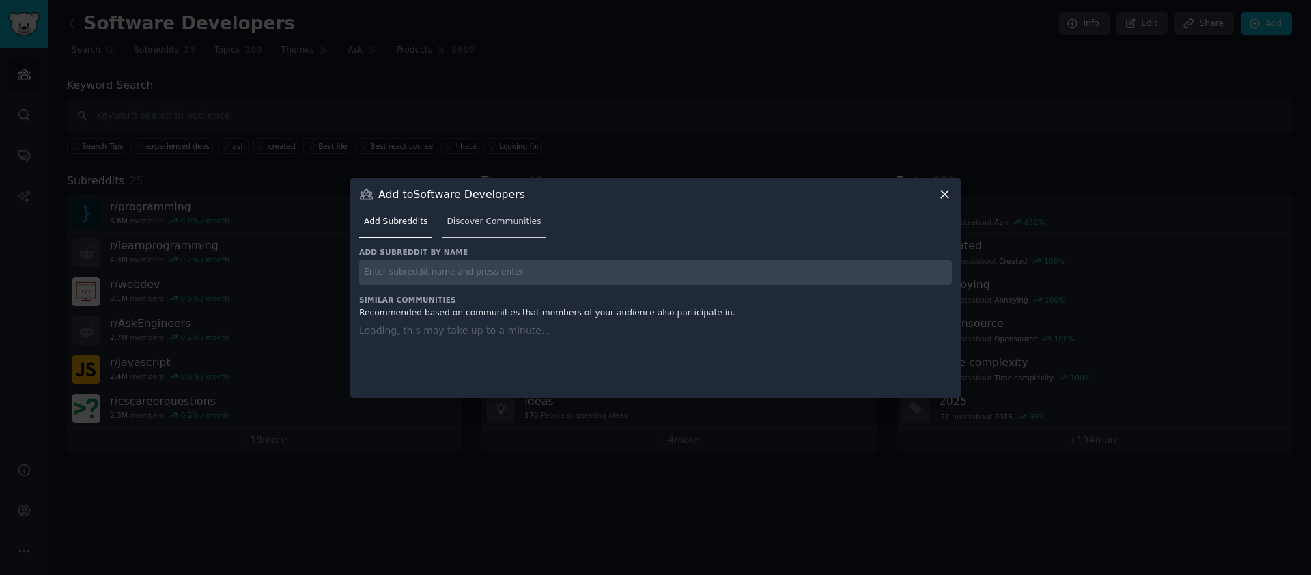
click at [487, 223] on span "Discover Communities" at bounding box center [494, 222] width 94 height 12
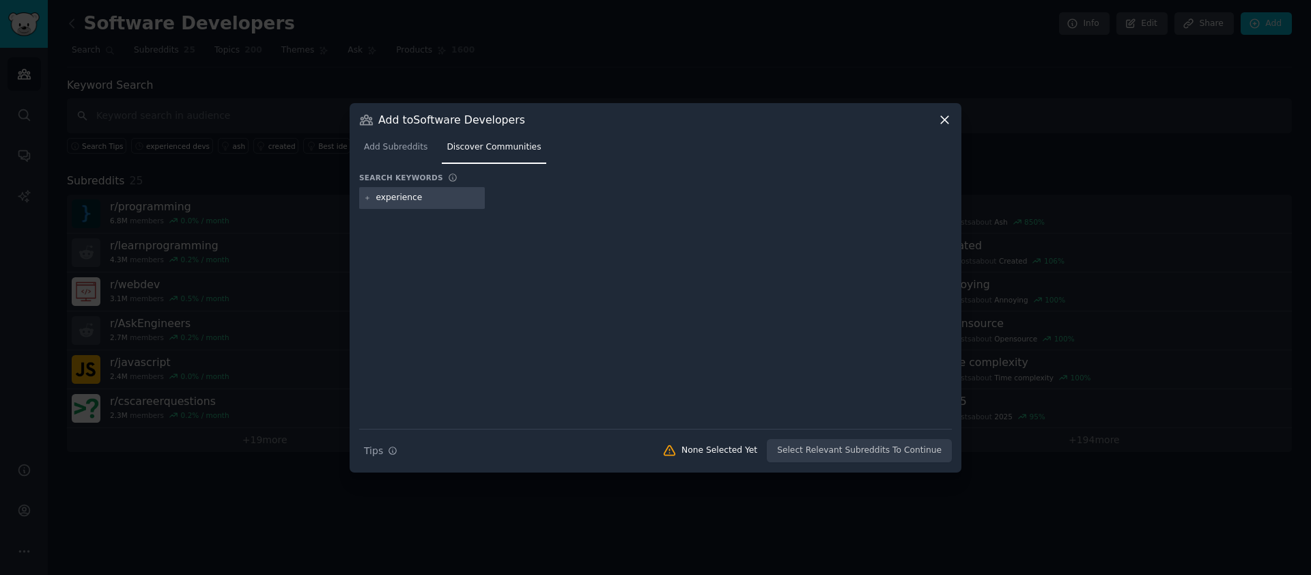
type input "experienced"
type input "devs"
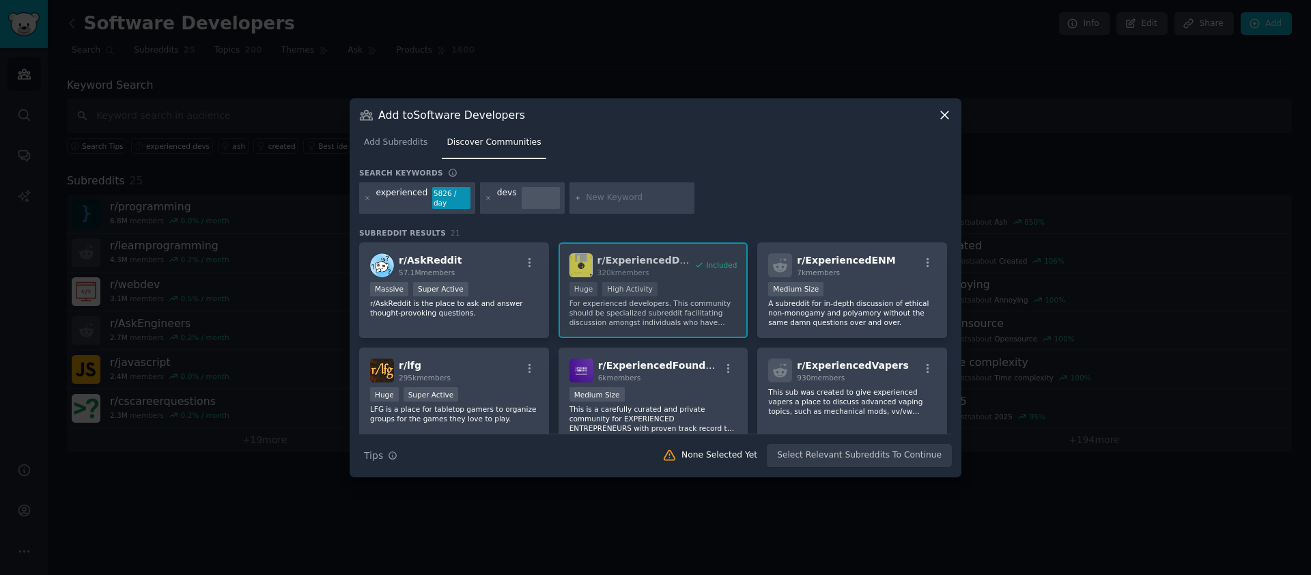
click at [687, 294] on div "r/ AskReddit 57.1M members Massive Super Active r/AskReddit is the place to ask…" at bounding box center [655, 443] width 593 height 403
click at [688, 260] on div "r/ AskReddit 57.1M members Massive Super Active r/AskReddit is the place to ask…" at bounding box center [655, 443] width 593 height 403
click at [697, 264] on div "r/ AskReddit 57.1M members Massive Super Active r/AskReddit is the place to ask…" at bounding box center [655, 443] width 593 height 403
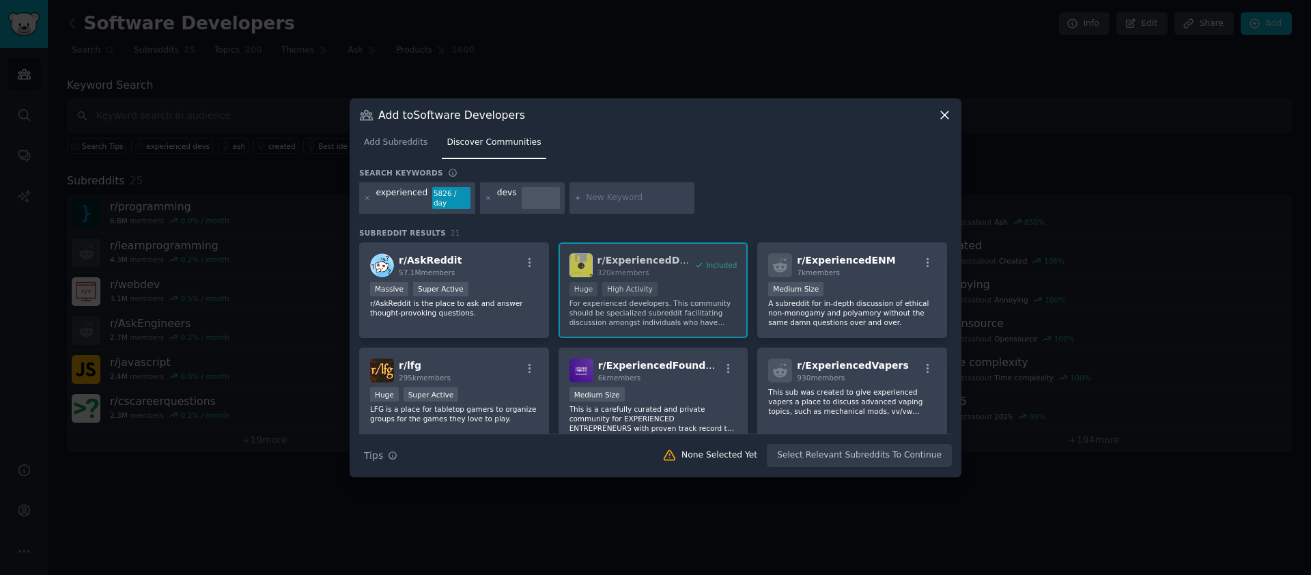
drag, startPoint x: 733, startPoint y: 265, endPoint x: 726, endPoint y: 296, distance: 32.2
click at [734, 271] on div "r/ AskReddit 57.1M members Massive Super Active r/AskReddit is the place to ask…" at bounding box center [655, 443] width 593 height 403
click at [703, 303] on div "r/ AskReddit 57.1M members Massive Super Active r/AskReddit is the place to ask…" at bounding box center [655, 443] width 593 height 403
click at [947, 121] on icon at bounding box center [945, 115] width 14 height 14
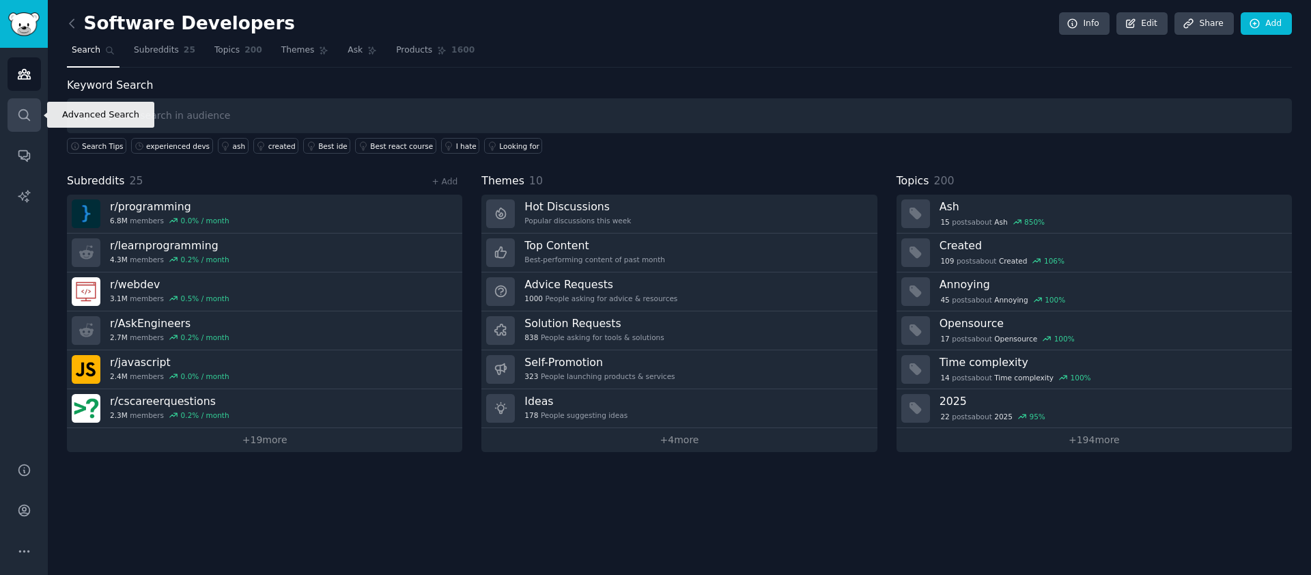
click at [19, 113] on icon "Sidebar" at bounding box center [24, 115] width 14 height 14
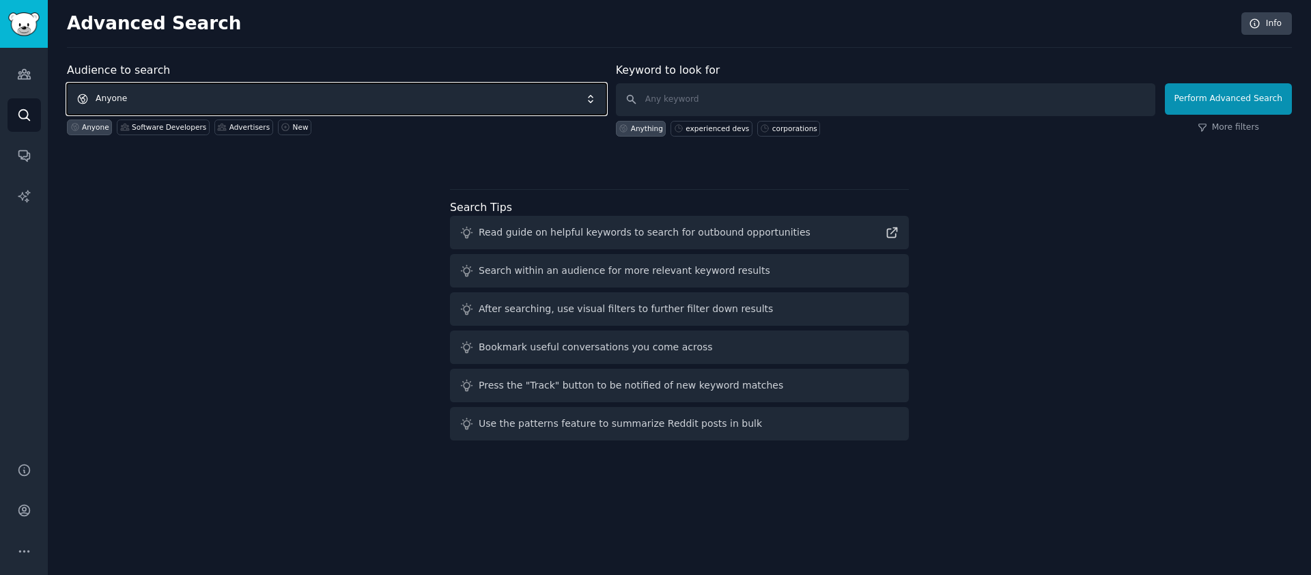
click at [331, 92] on span "Anyone" at bounding box center [337, 98] width 540 height 31
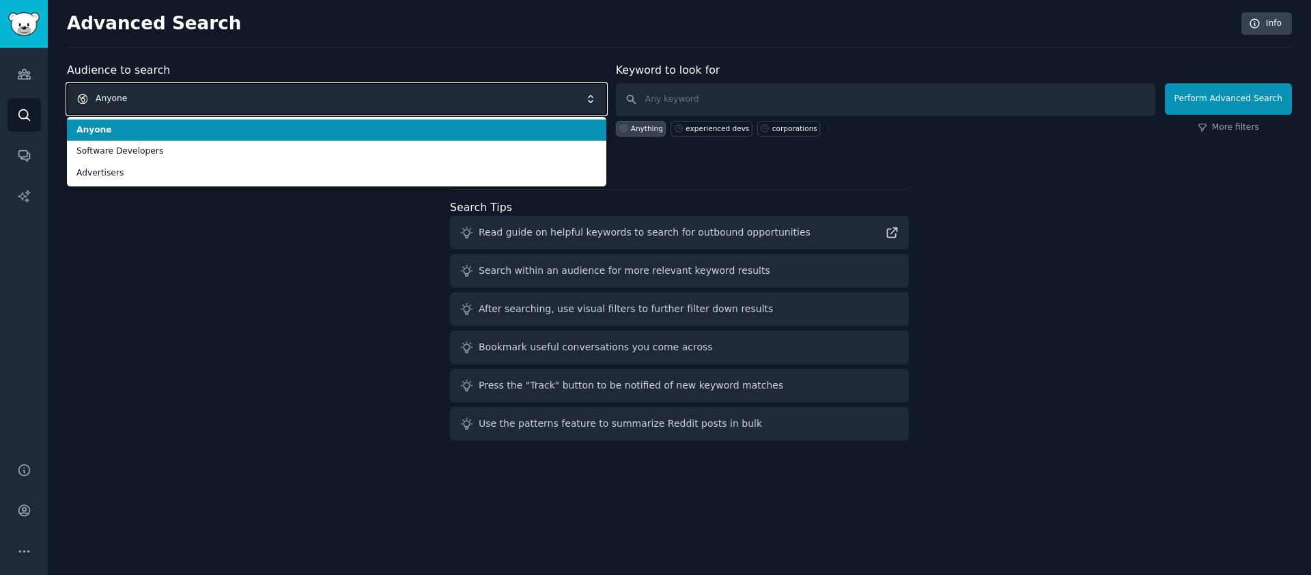
drag, startPoint x: 340, startPoint y: 90, endPoint x: 617, endPoint y: 89, distance: 277.3
click at [341, 90] on span "Anyone" at bounding box center [337, 98] width 540 height 31
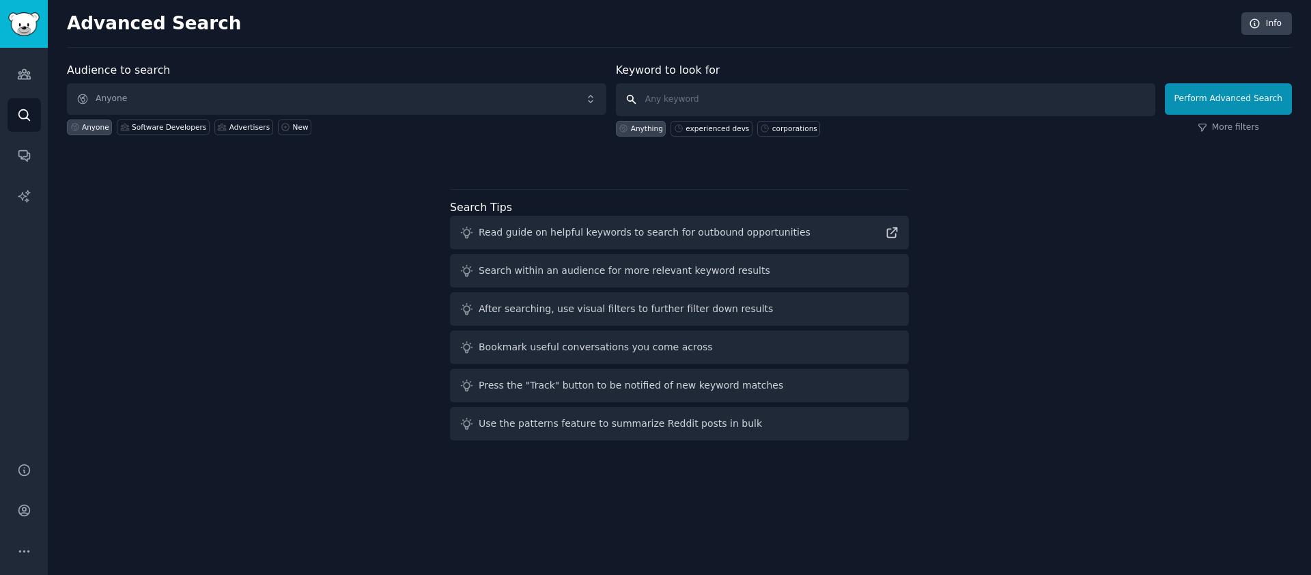
click at [704, 89] on input "text" at bounding box center [886, 99] width 540 height 33
click at [728, 117] on div "Anything experienced devs corporations" at bounding box center [886, 126] width 540 height 20
click at [714, 128] on div "experienced devs" at bounding box center [718, 129] width 64 height 10
type input "experienced devs"
click at [1234, 90] on button "Perform Advanced Search" at bounding box center [1228, 98] width 127 height 31
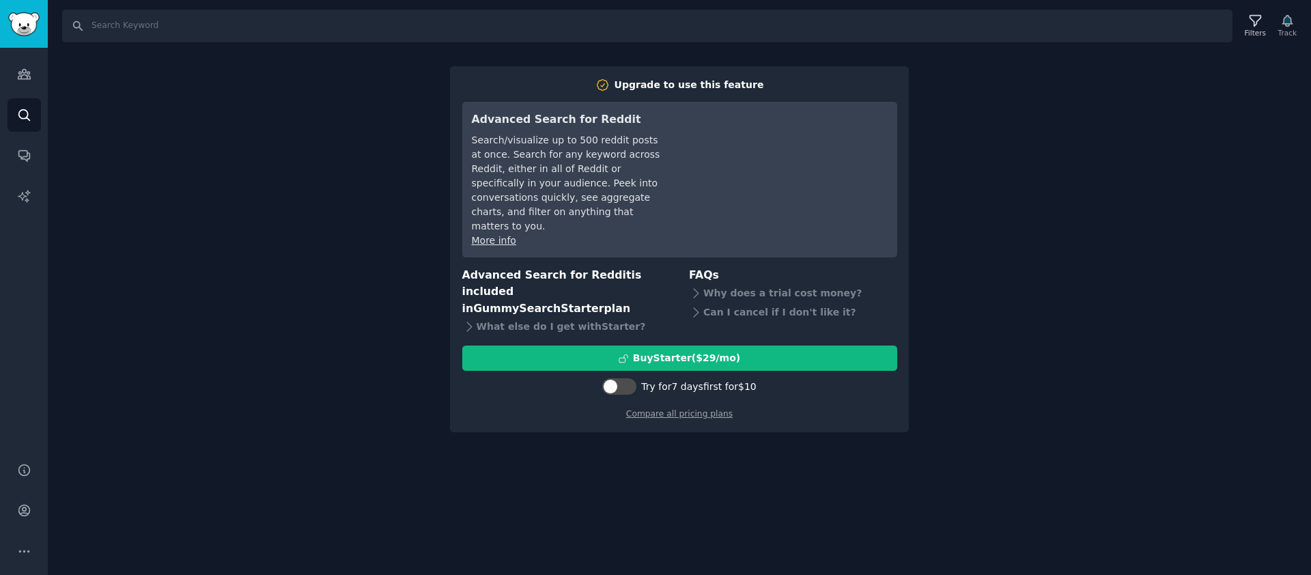
click at [285, 163] on div "Search Filters Track Upgrade to use this feature Advanced Search for Reddit Sea…" at bounding box center [680, 287] width 1264 height 575
click at [18, 76] on icon "Sidebar" at bounding box center [24, 74] width 14 height 14
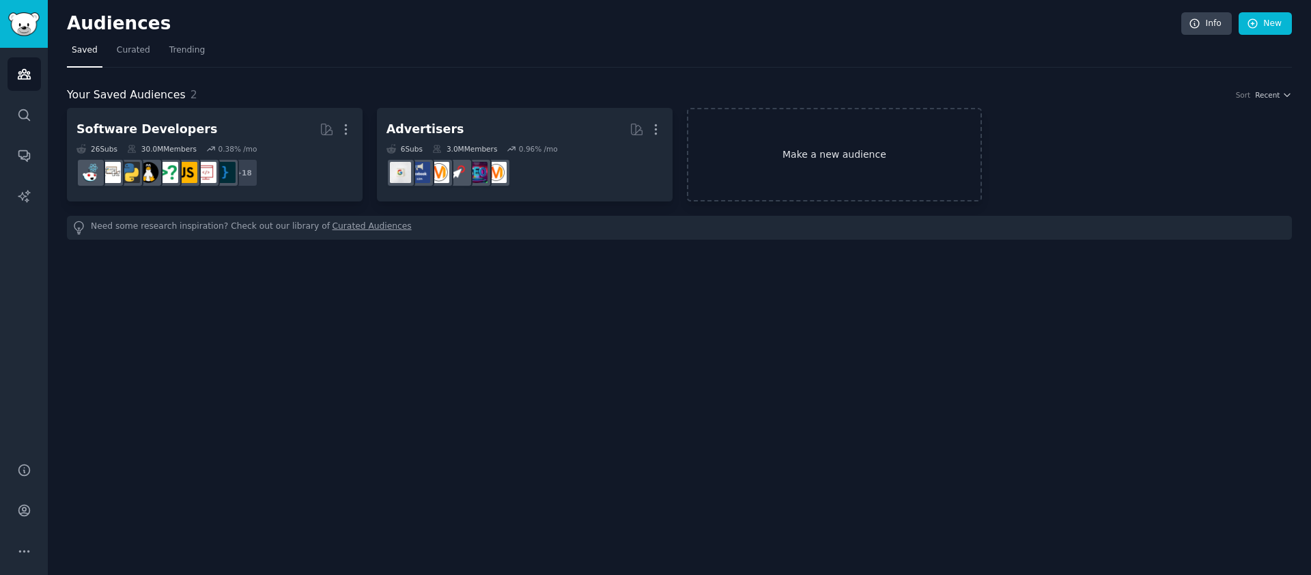
click at [848, 133] on link "Make a new audience" at bounding box center [835, 155] width 296 height 94
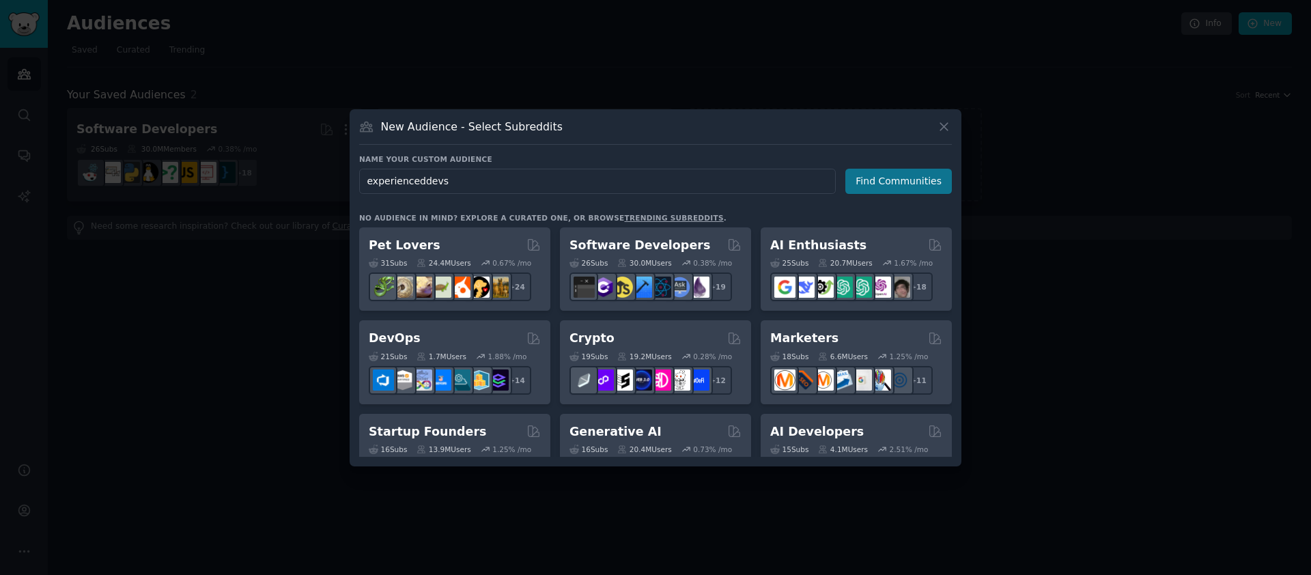
type input "experienceddevs"
click at [913, 183] on button "Find Communities" at bounding box center [899, 181] width 107 height 25
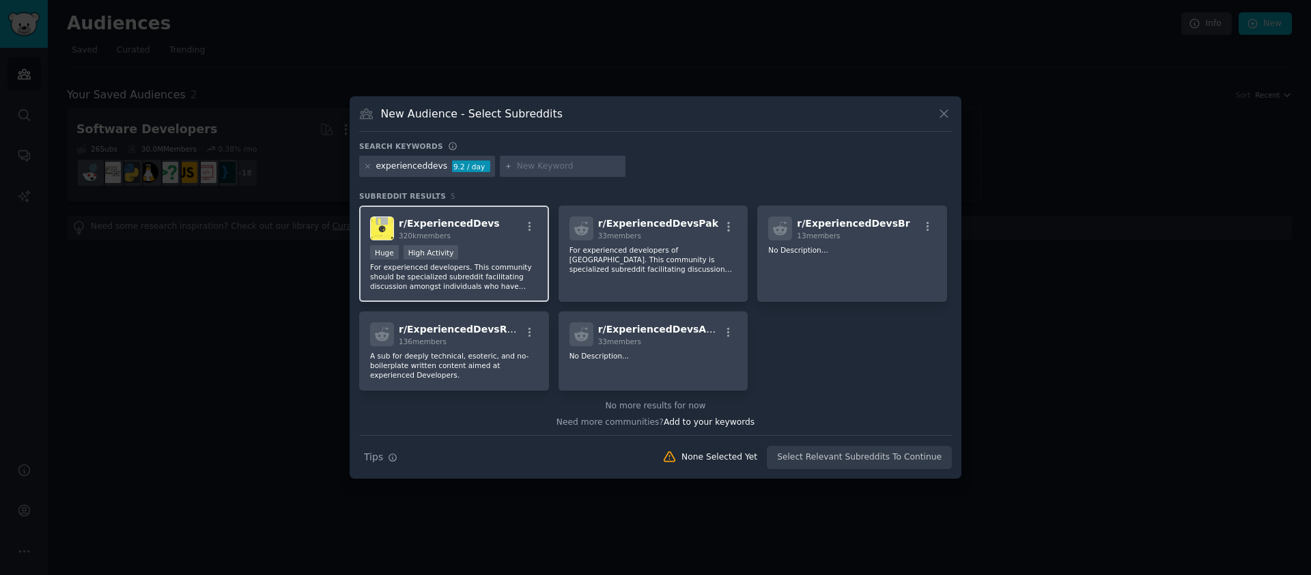
click at [498, 232] on div "r/ ExperiencedDevs 320k members" at bounding box center [454, 229] width 168 height 24
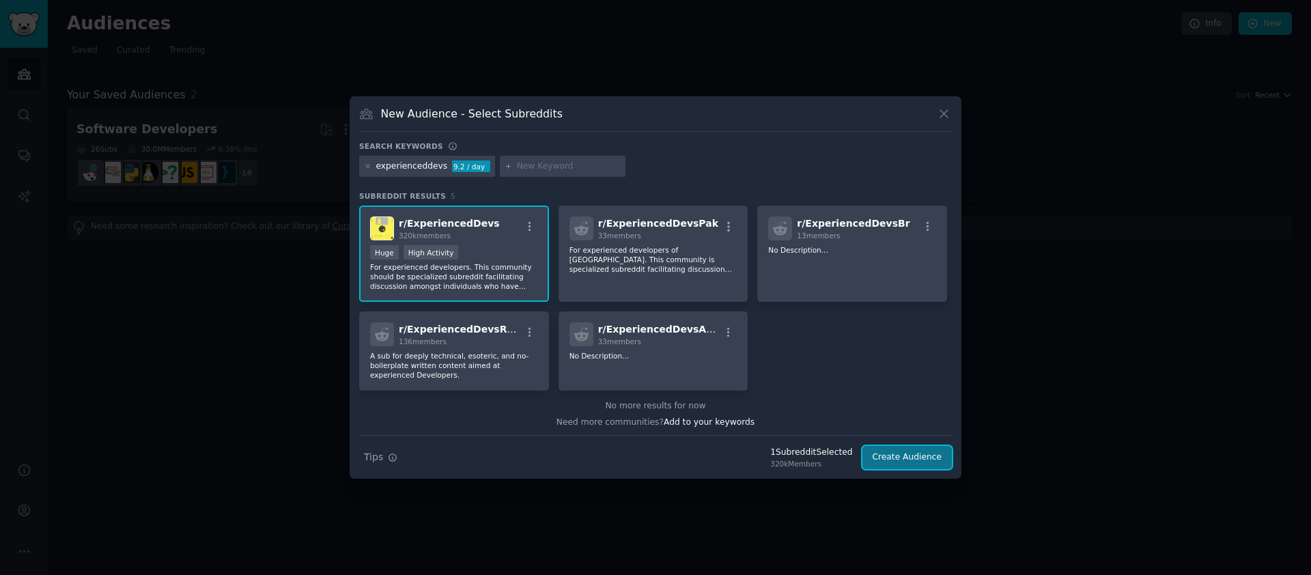
click at [895, 458] on button "Create Audience" at bounding box center [908, 457] width 90 height 23
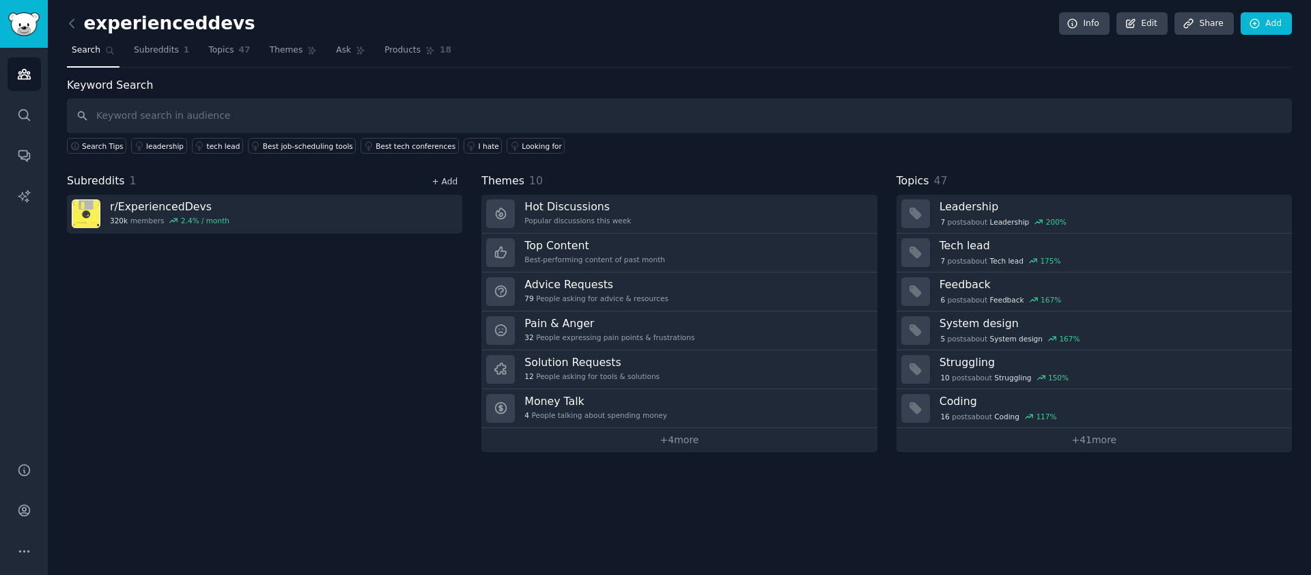
click at [443, 180] on link "+ Add" at bounding box center [445, 182] width 26 height 10
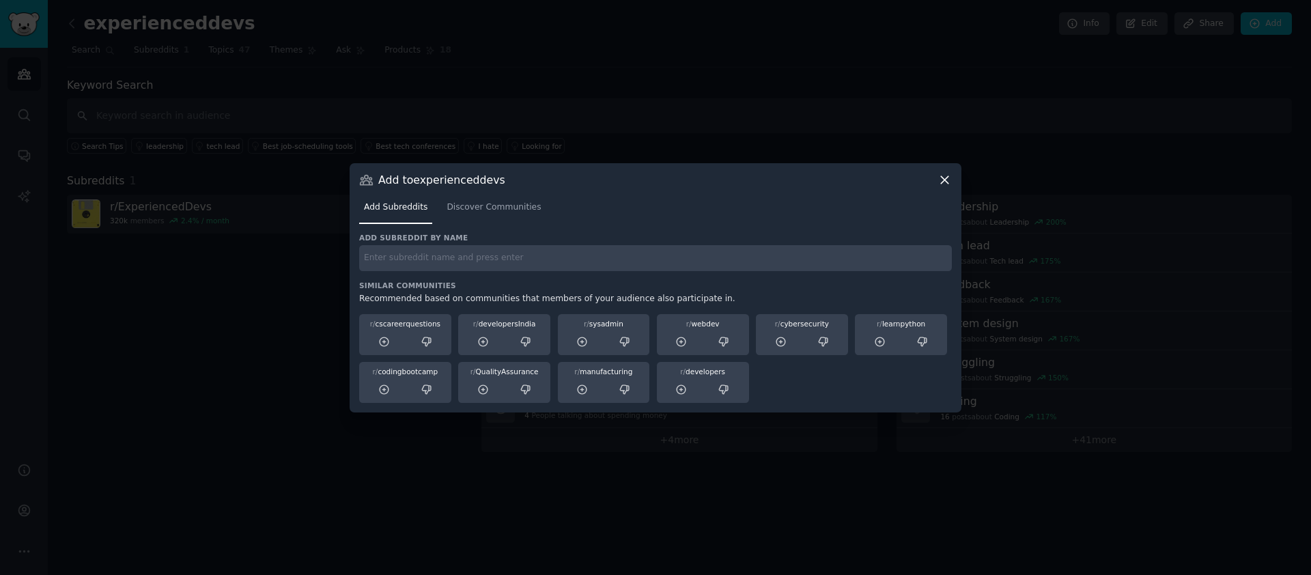
click at [458, 253] on input "text" at bounding box center [655, 258] width 593 height 27
type input "software"
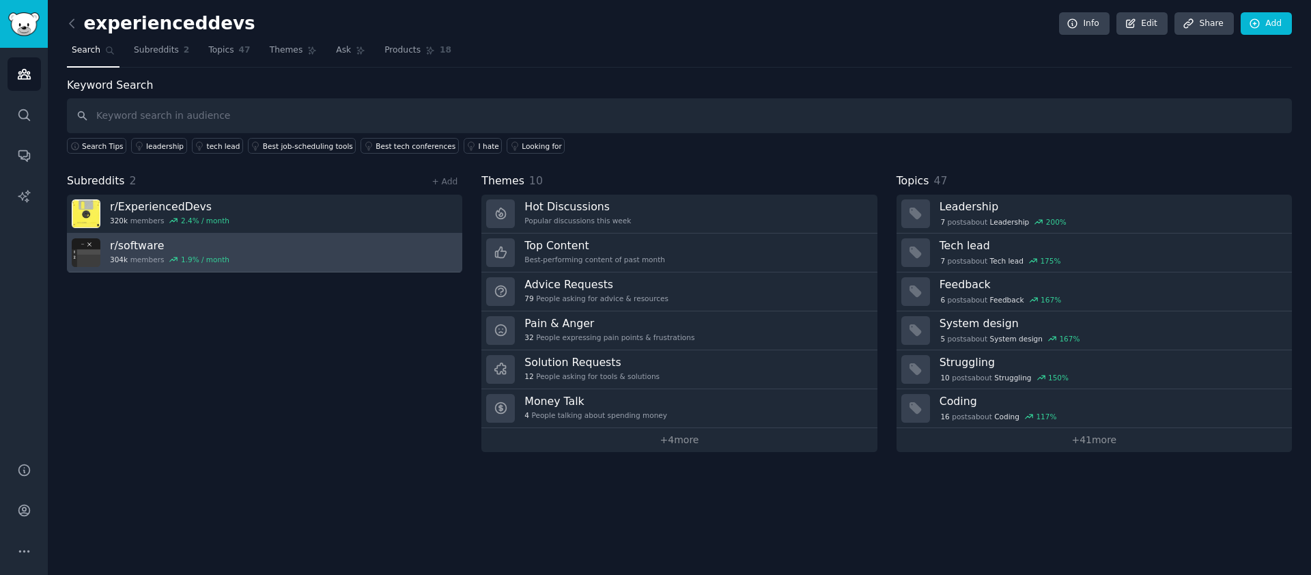
click at [441, 242] on link "r/ software 304k members 1.9 % / month" at bounding box center [264, 253] width 395 height 39
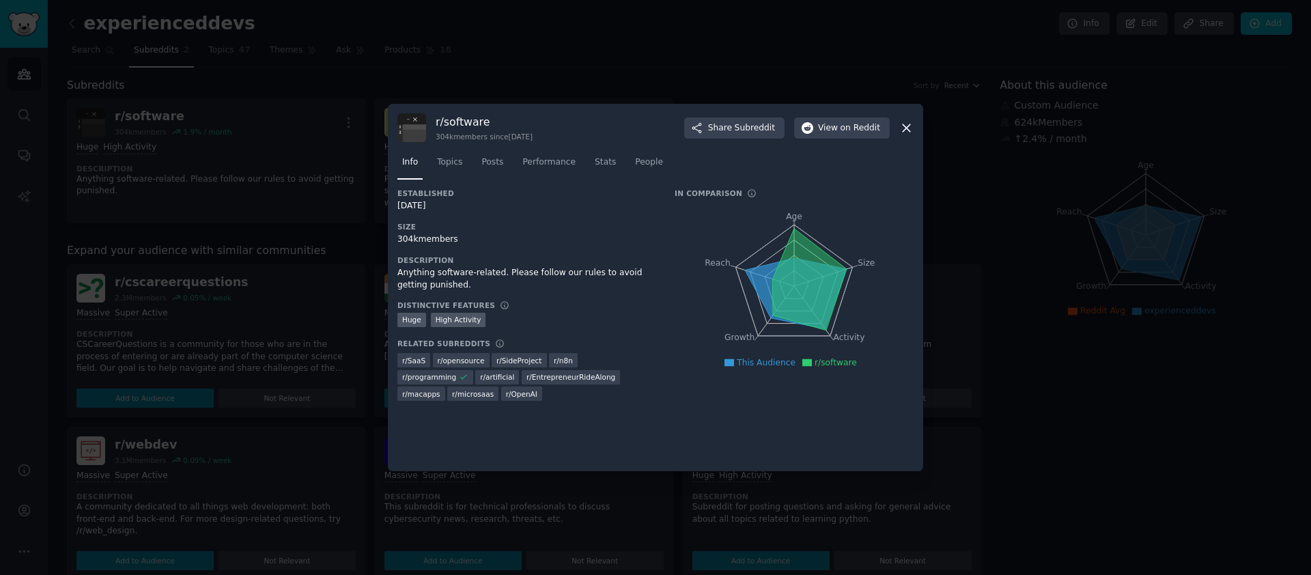
click at [904, 122] on icon at bounding box center [907, 128] width 14 height 14
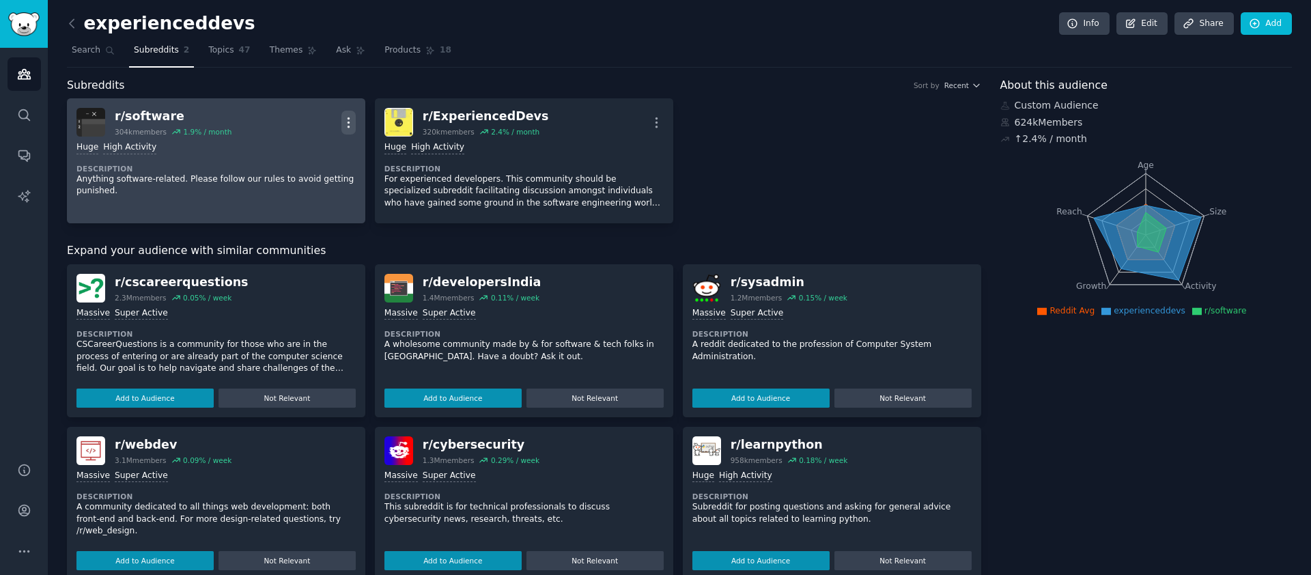
click at [348, 120] on icon "button" at bounding box center [349, 122] width 14 height 14
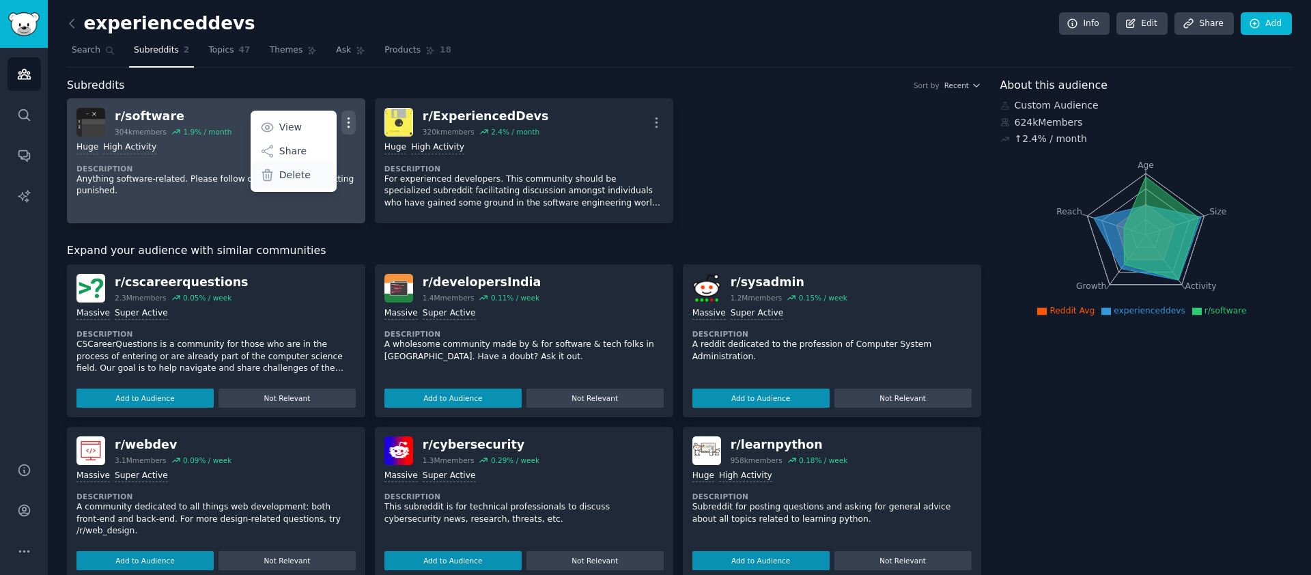
click at [294, 182] on div "Delete" at bounding box center [293, 175] width 81 height 29
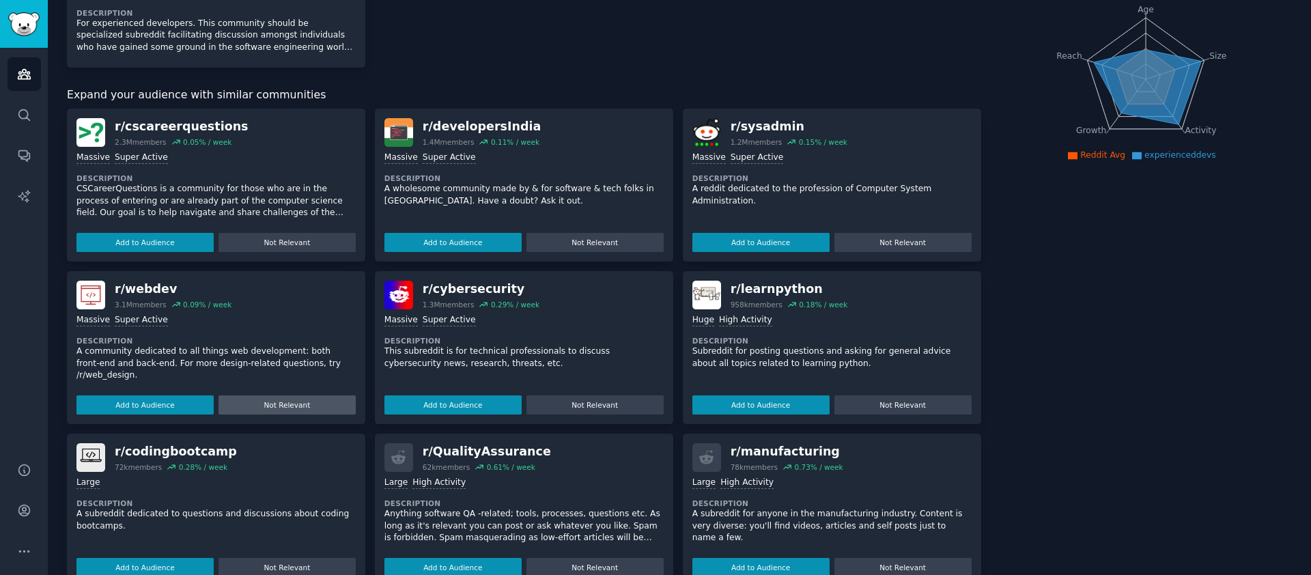
scroll to position [210, 0]
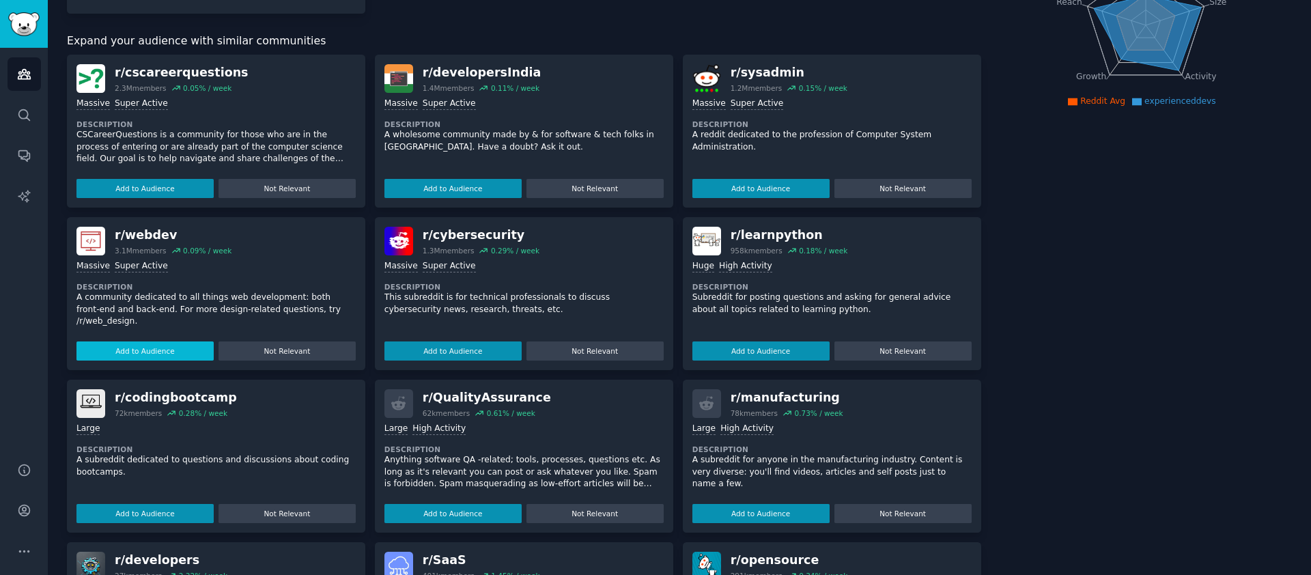
click at [137, 352] on button "Add to Audience" at bounding box center [144, 351] width 137 height 19
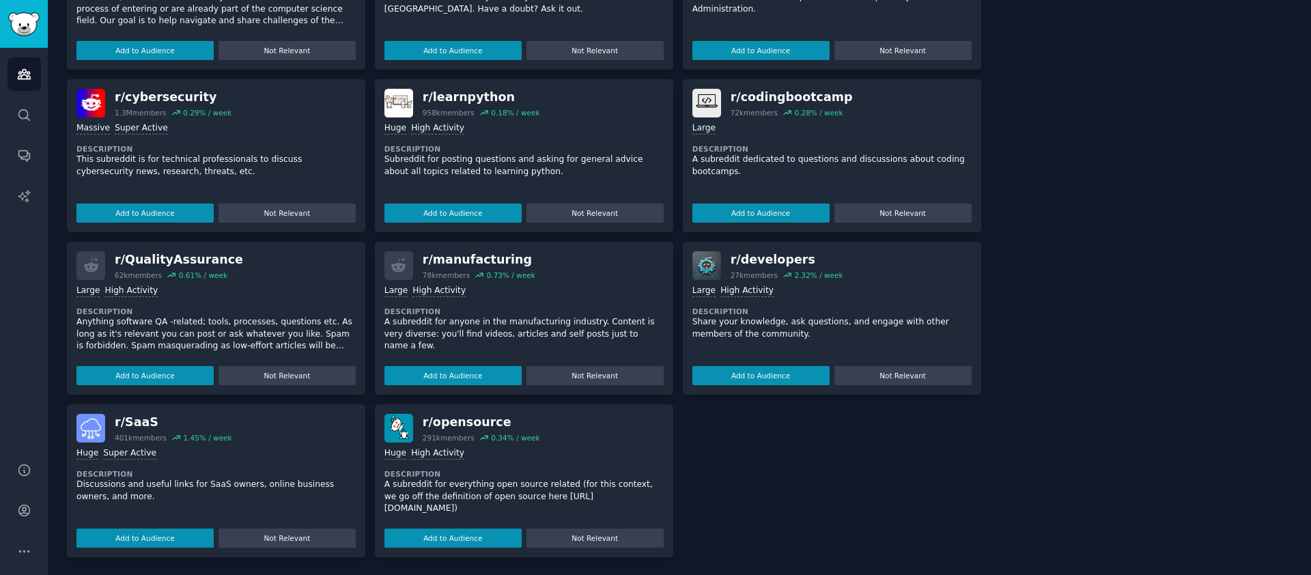
scroll to position [349, 0]
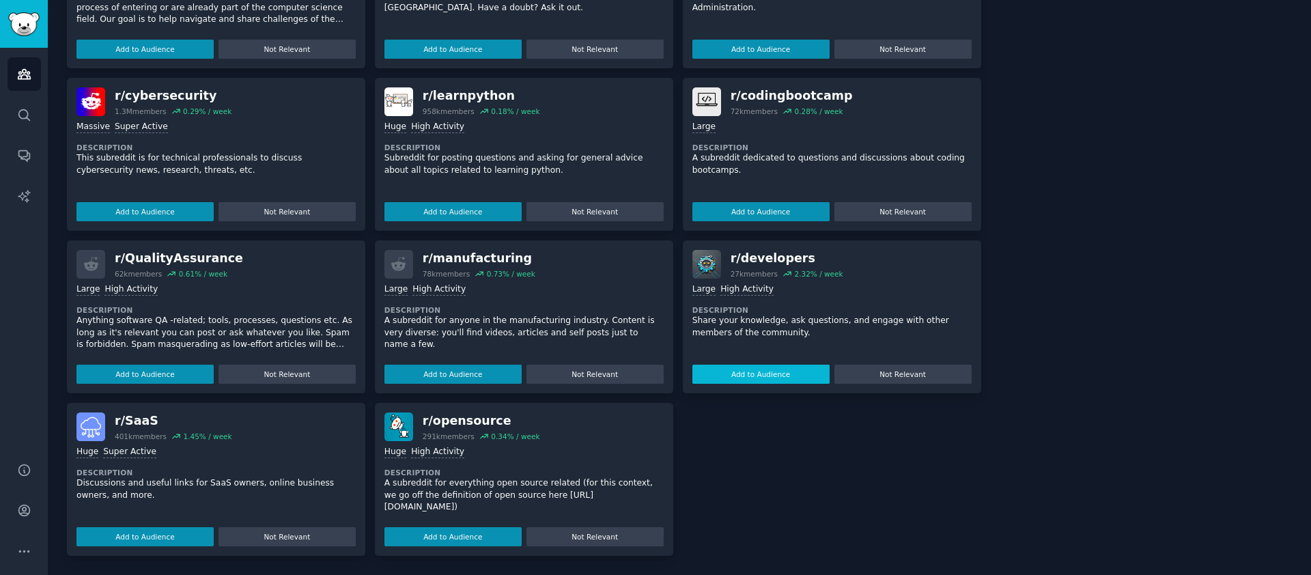
click at [779, 379] on button "Add to Audience" at bounding box center [761, 374] width 137 height 19
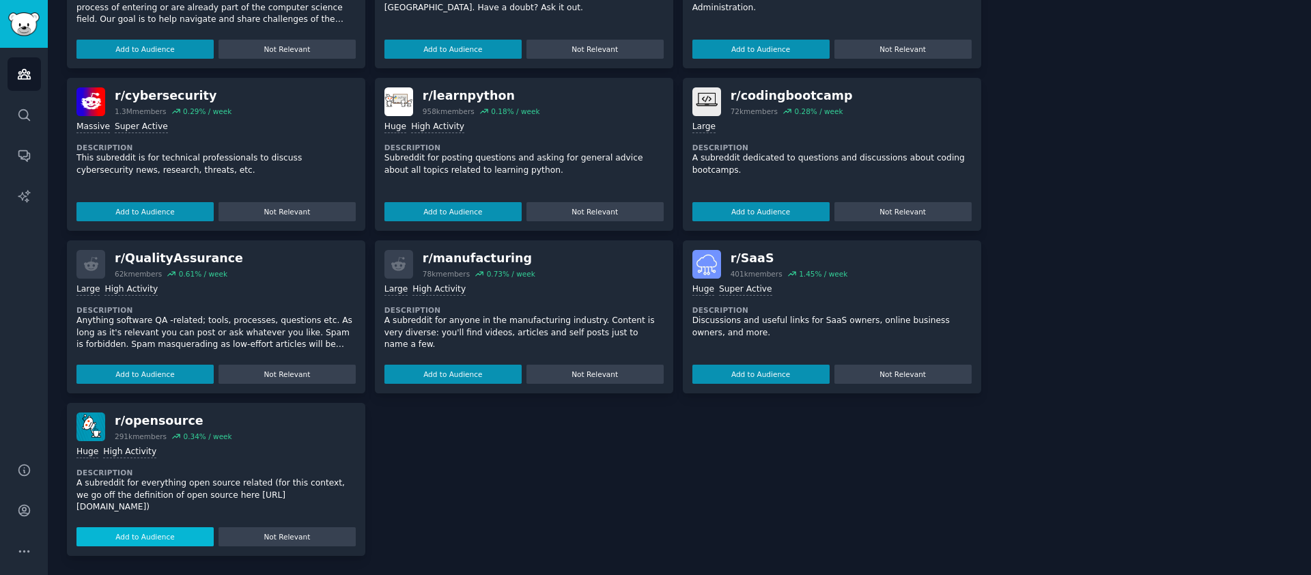
click at [142, 537] on button "Add to Audience" at bounding box center [144, 536] width 137 height 19
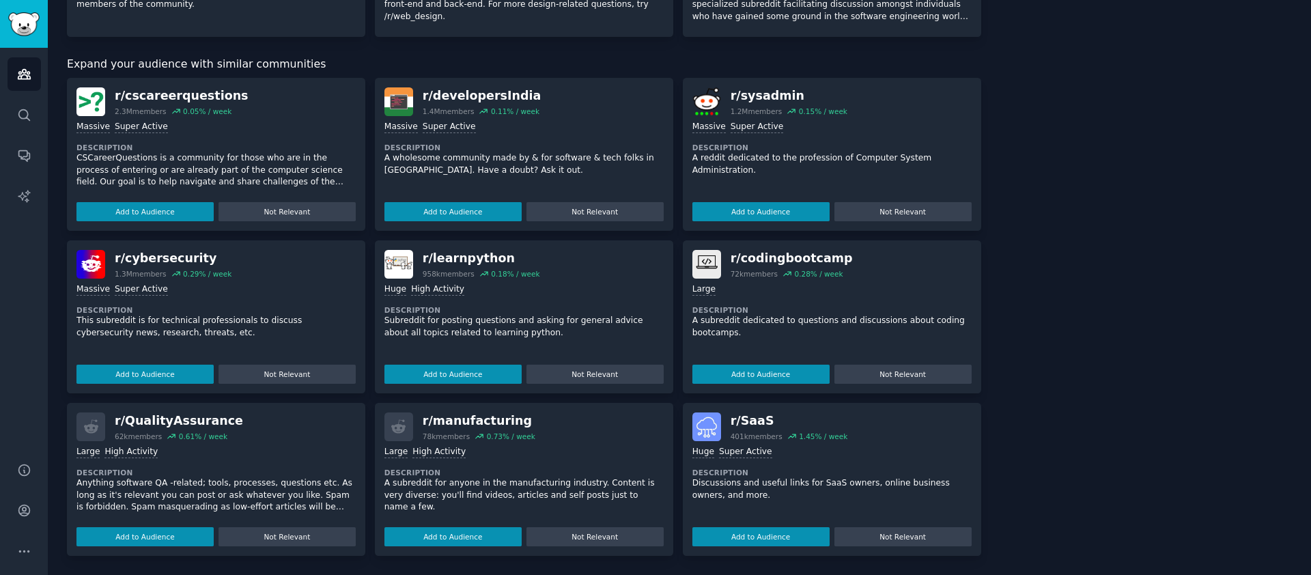
scroll to position [321, 0]
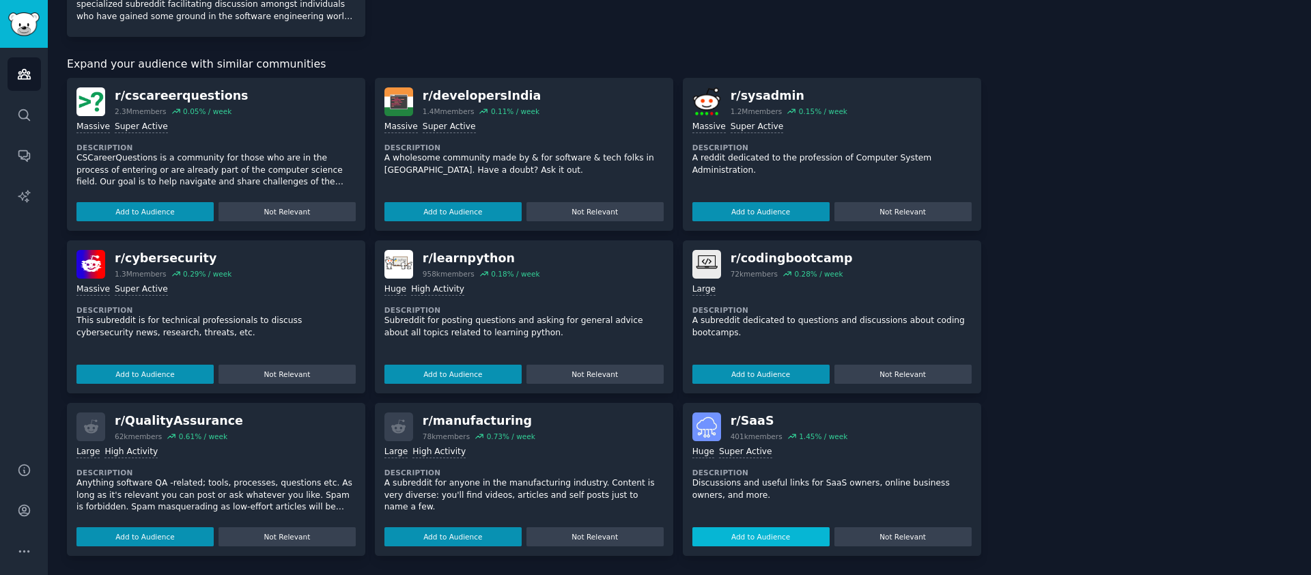
click at [737, 537] on button "Add to Audience" at bounding box center [761, 536] width 137 height 19
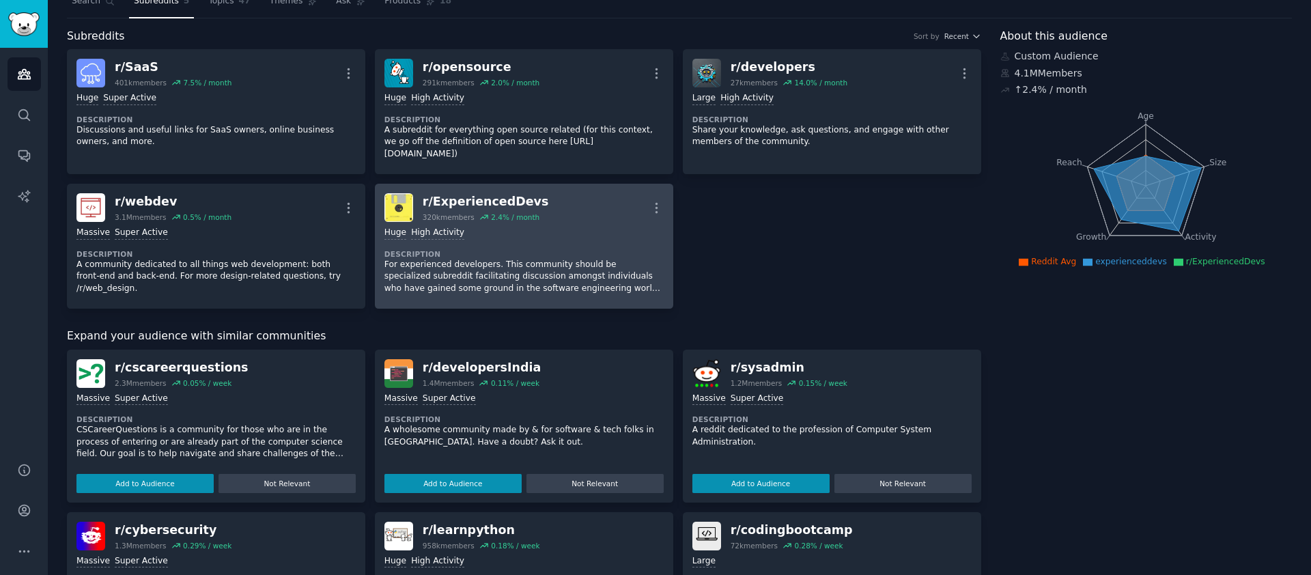
scroll to position [0, 0]
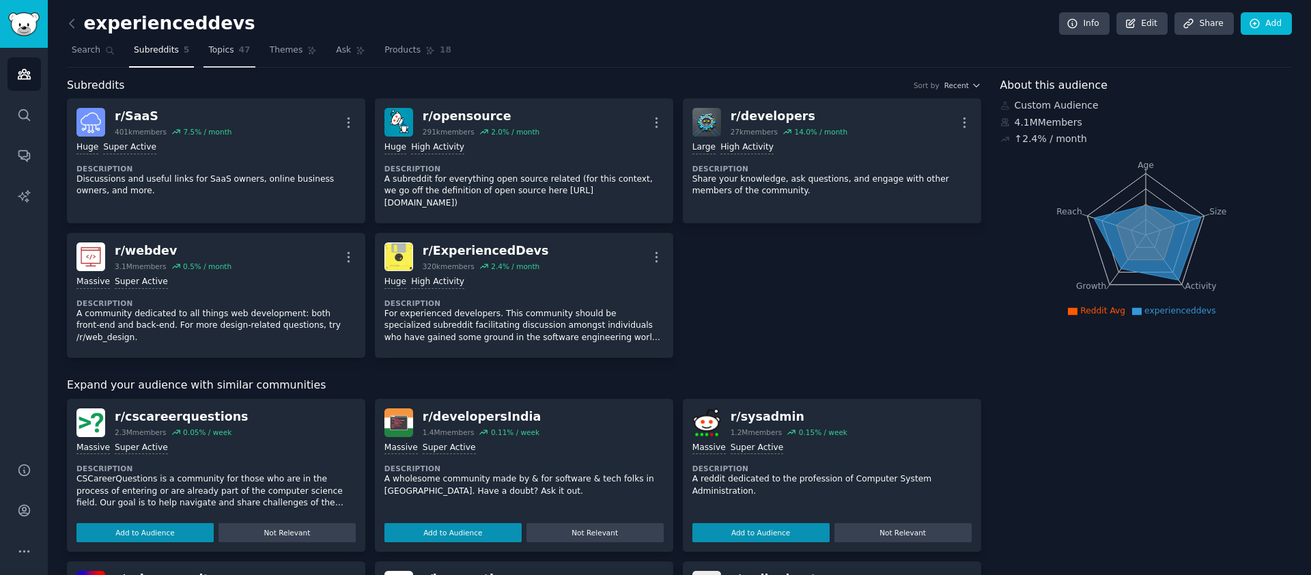
click at [230, 46] on span "Topics" at bounding box center [220, 50] width 25 height 12
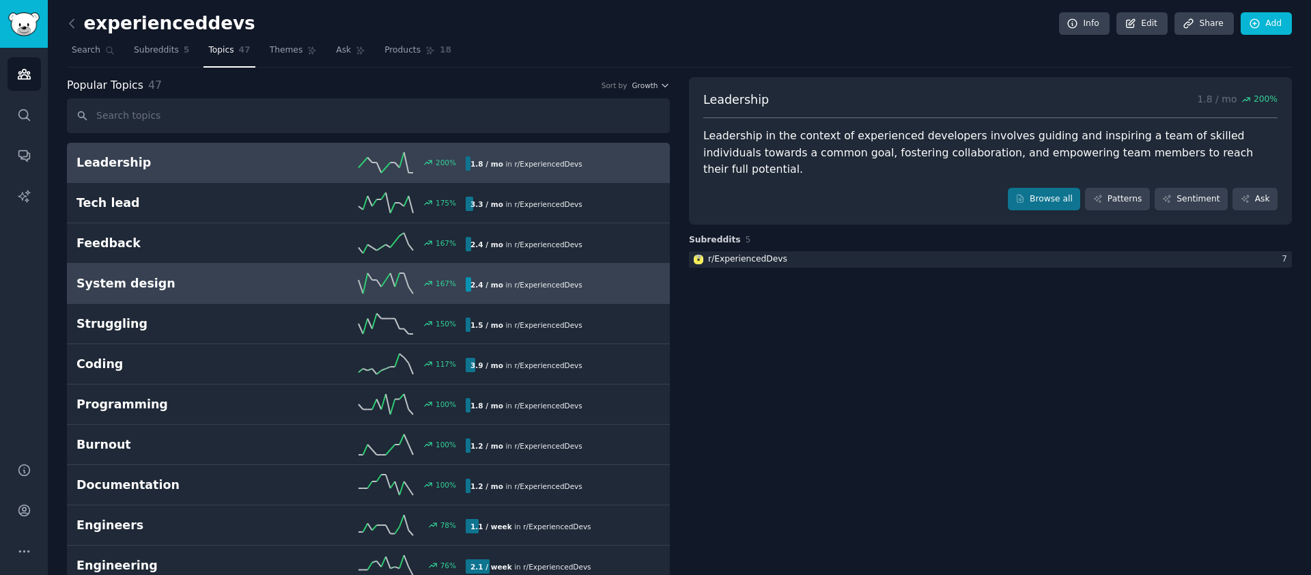
click at [214, 283] on h2 "System design" at bounding box center [173, 283] width 195 height 17
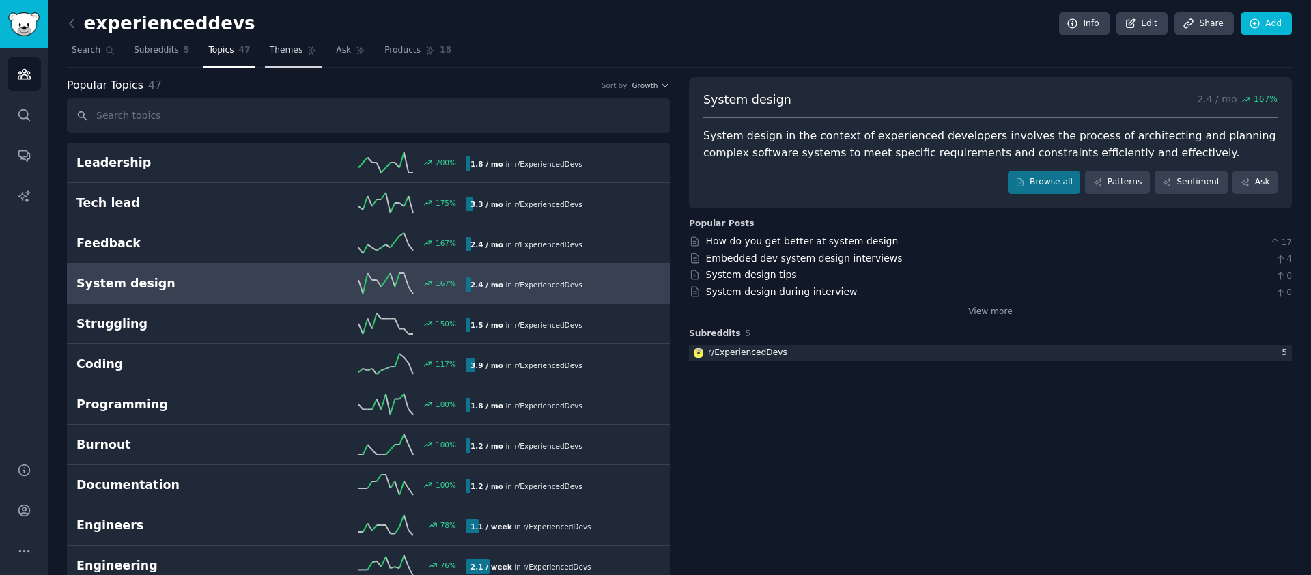
click at [285, 59] on link "Themes" at bounding box center [293, 54] width 57 height 28
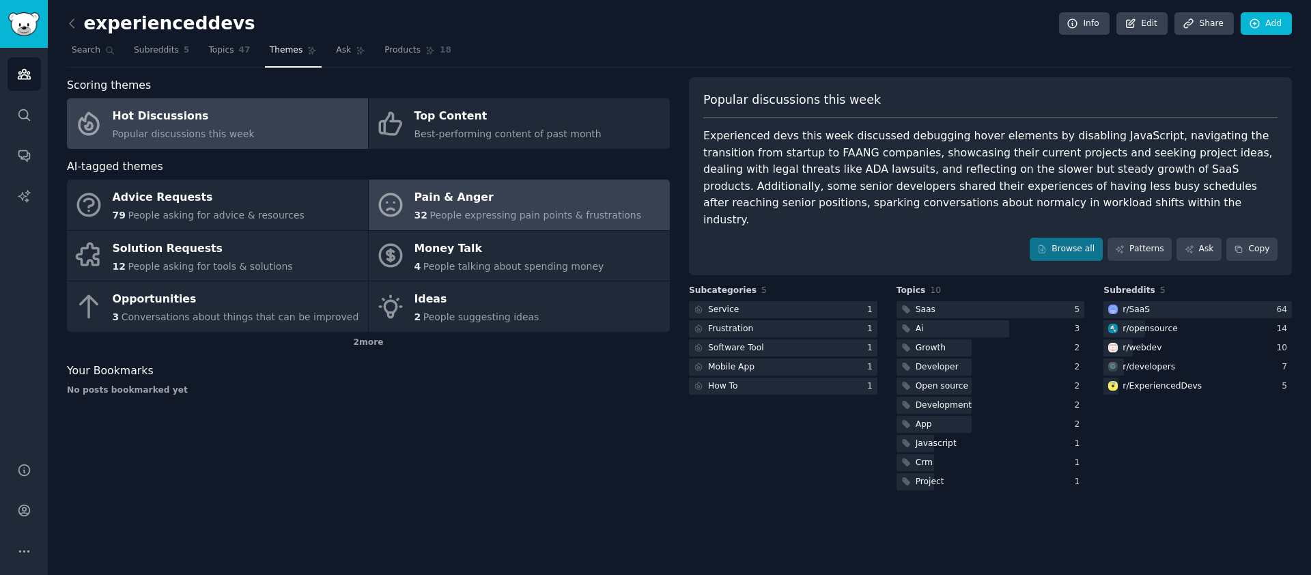
click at [464, 212] on span "People expressing pain points & frustrations" at bounding box center [536, 215] width 212 height 11
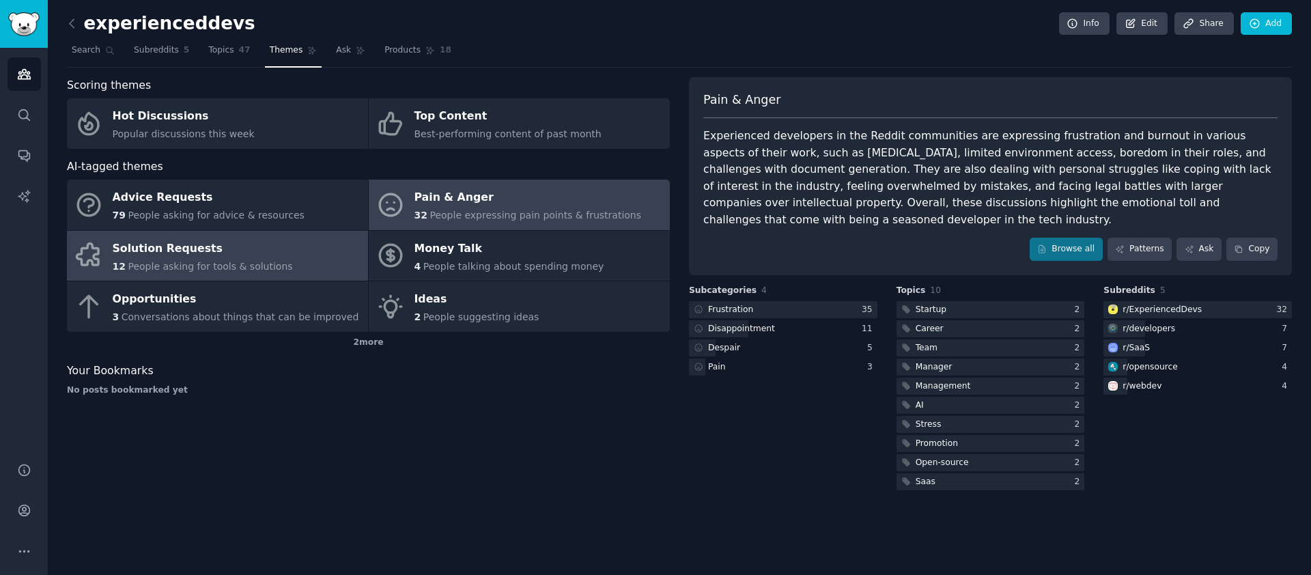
click at [189, 234] on link "Solution Requests 12 People asking for tools & solutions" at bounding box center [217, 256] width 301 height 51
